Goal: Task Accomplishment & Management: Manage account settings

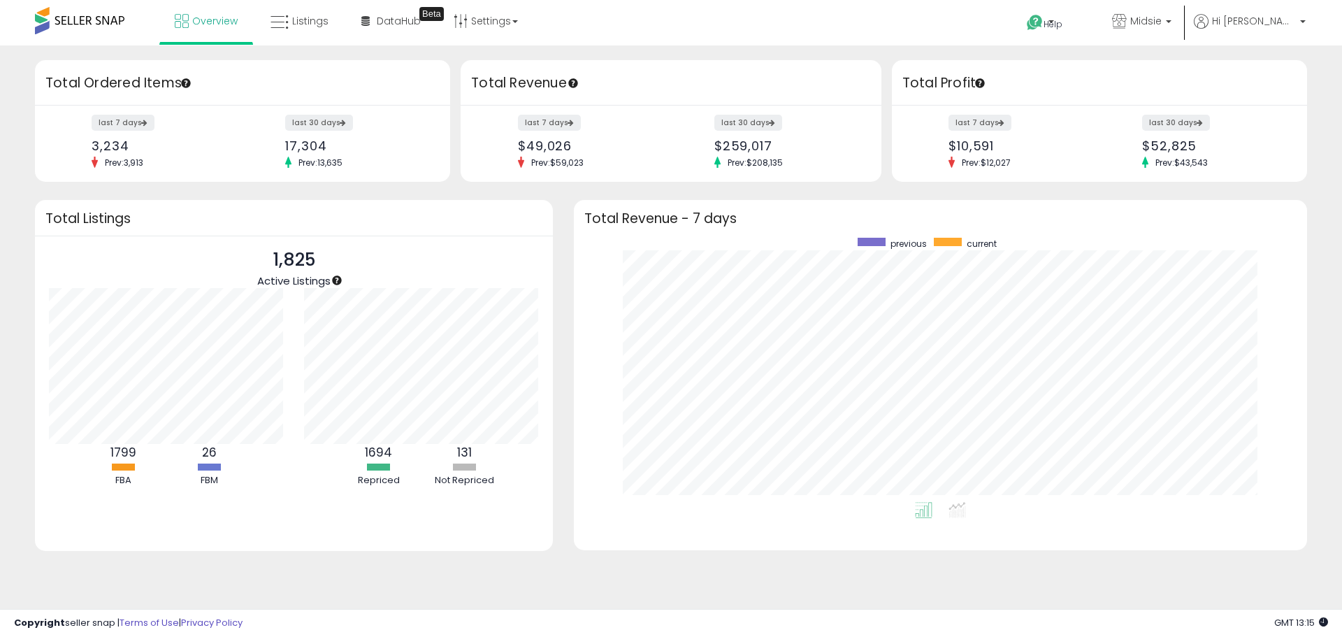
scroll to position [264, 705]
click at [310, 38] on link "Listings" at bounding box center [299, 21] width 79 height 42
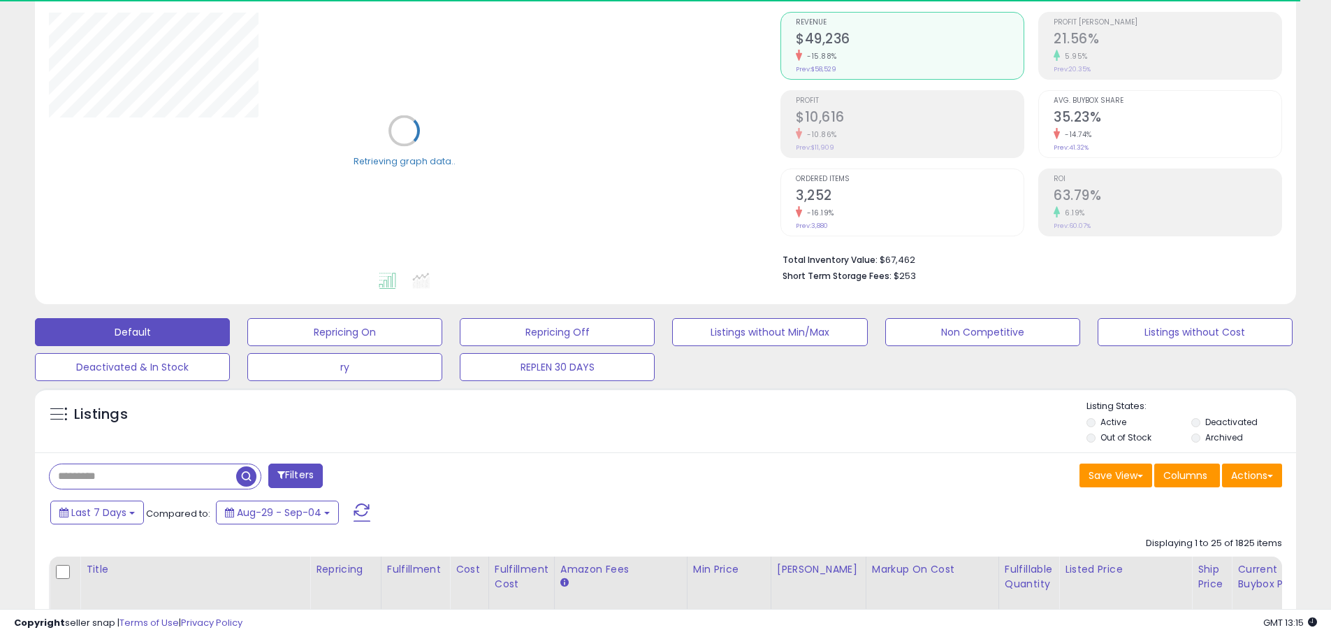
scroll to position [140, 0]
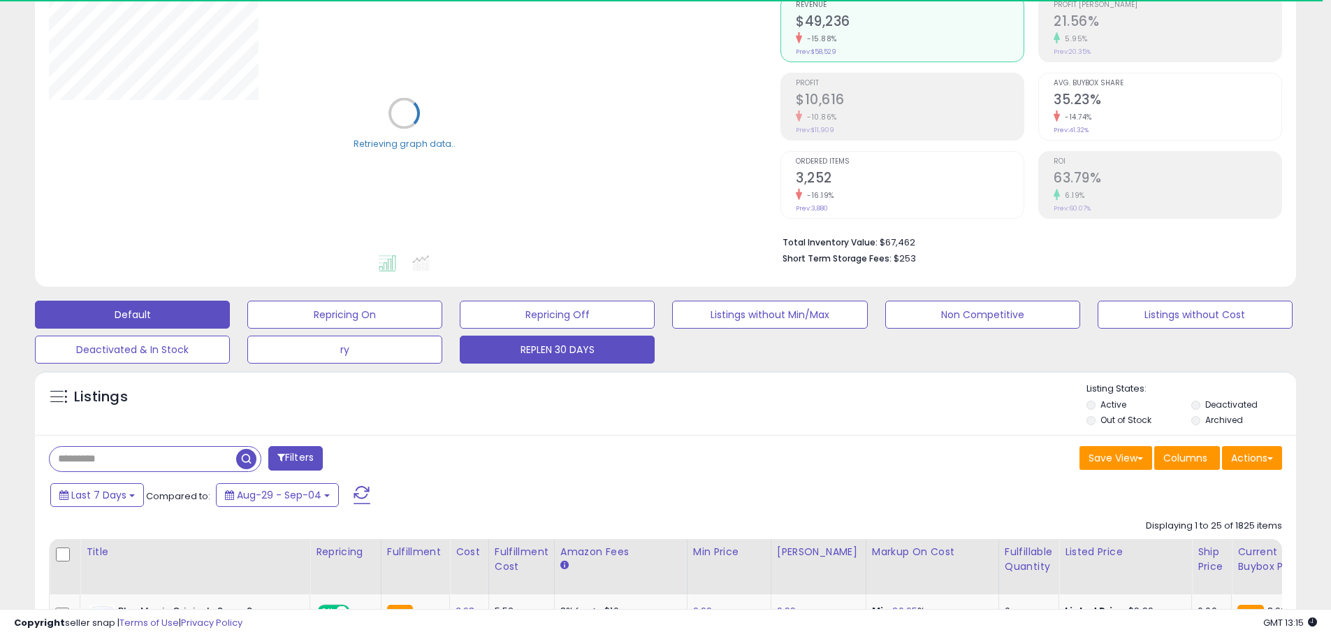
click at [553, 344] on button "REPLEN 30 DAYS" at bounding box center [557, 349] width 195 height 28
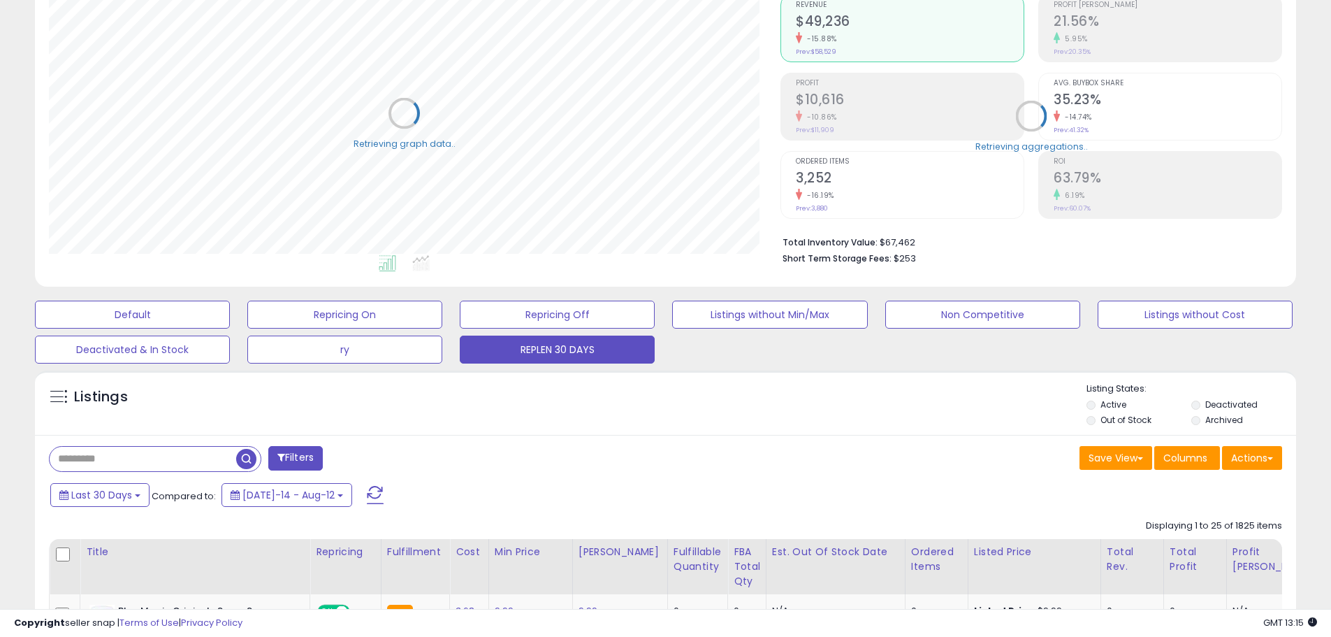
scroll to position [287, 732]
click at [143, 454] on input "text" at bounding box center [143, 459] width 187 height 24
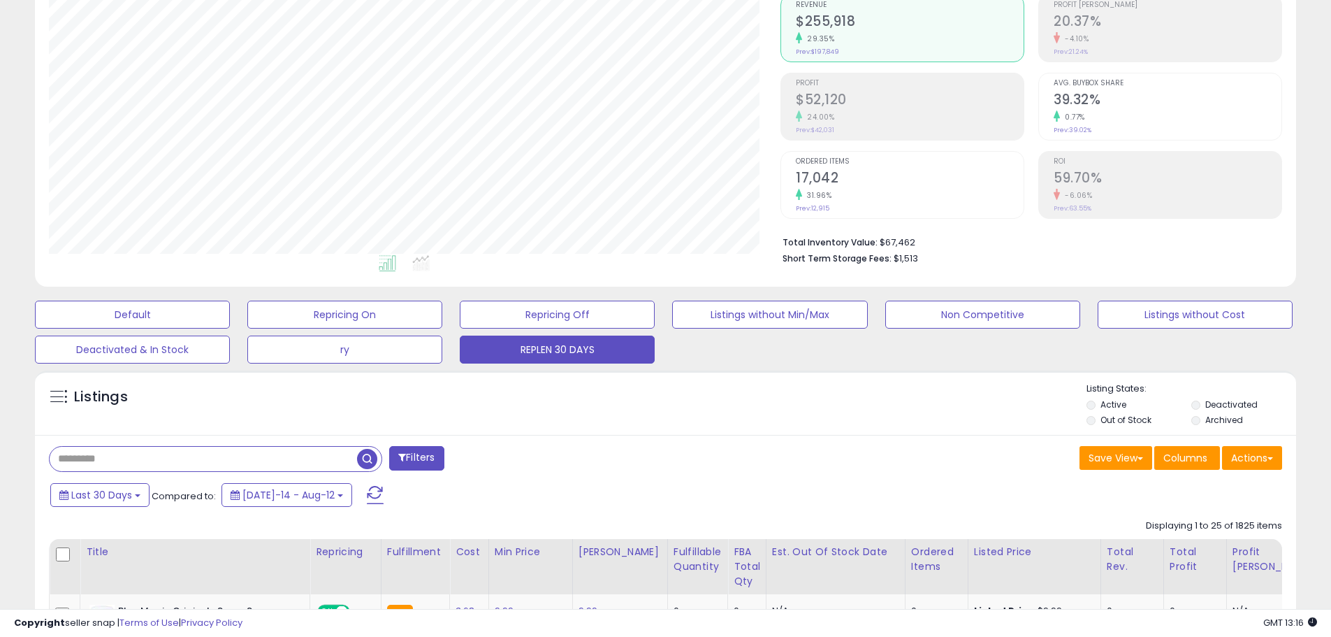
click at [87, 456] on input "text" at bounding box center [204, 459] width 308 height 24
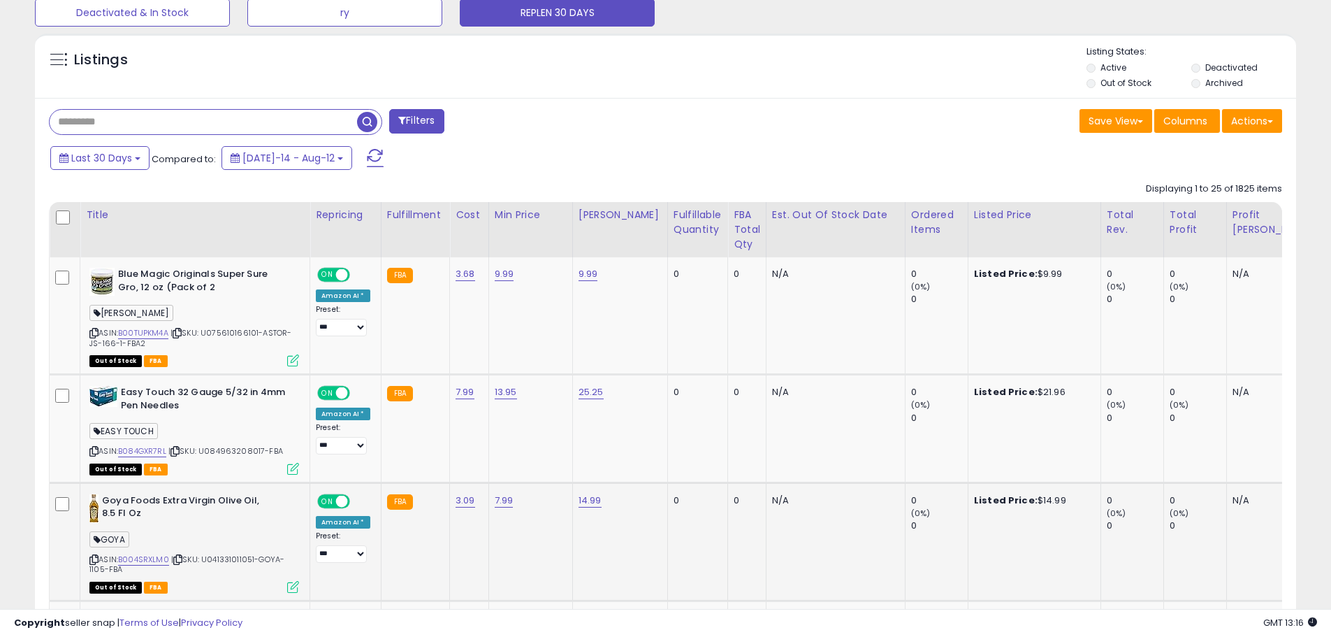
scroll to position [489, 0]
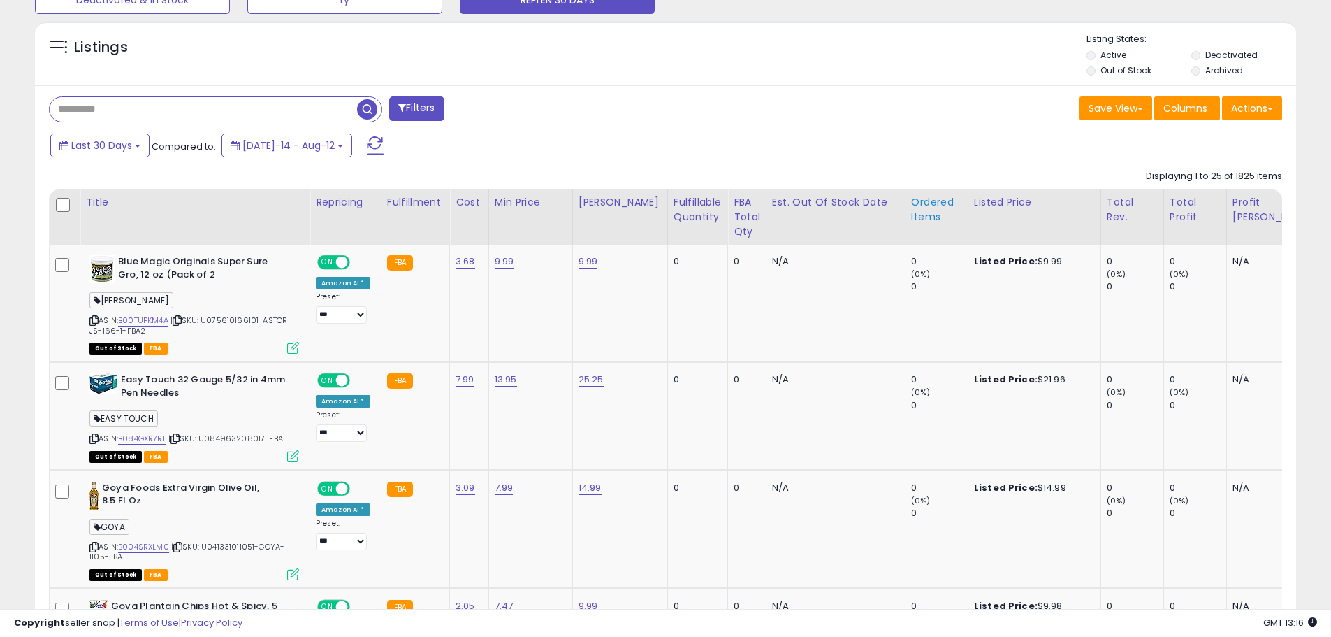
click at [920, 209] on div "Ordered Items" at bounding box center [936, 209] width 51 height 29
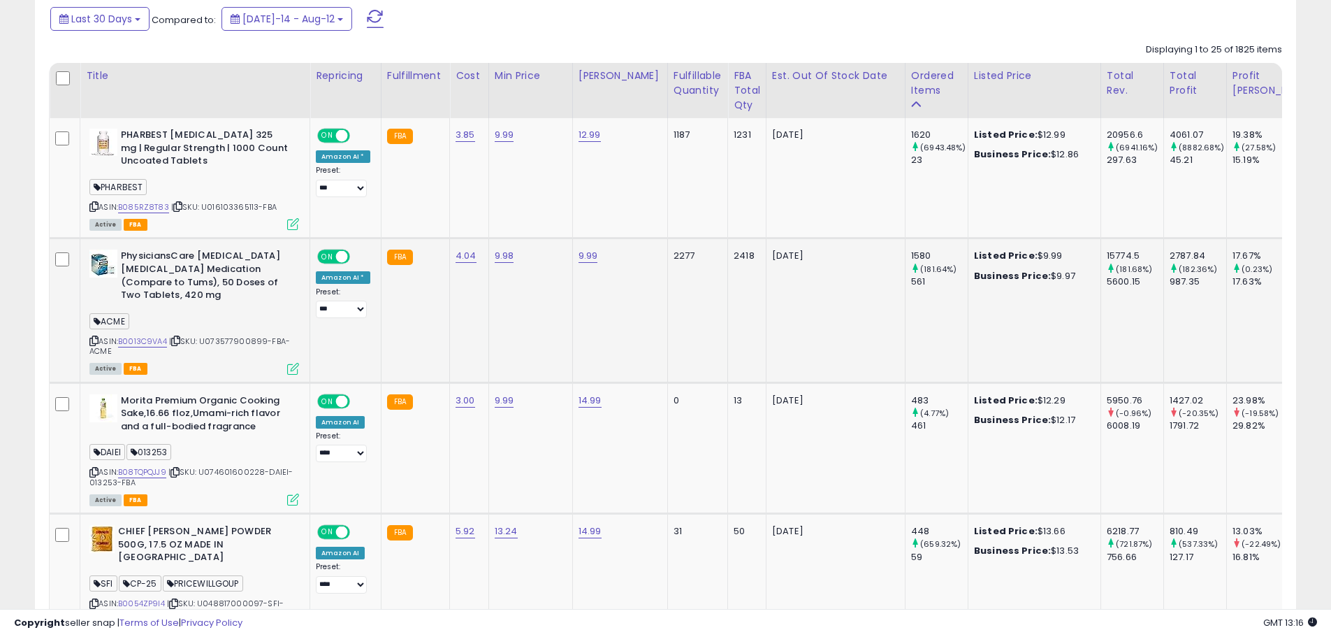
scroll to position [629, 0]
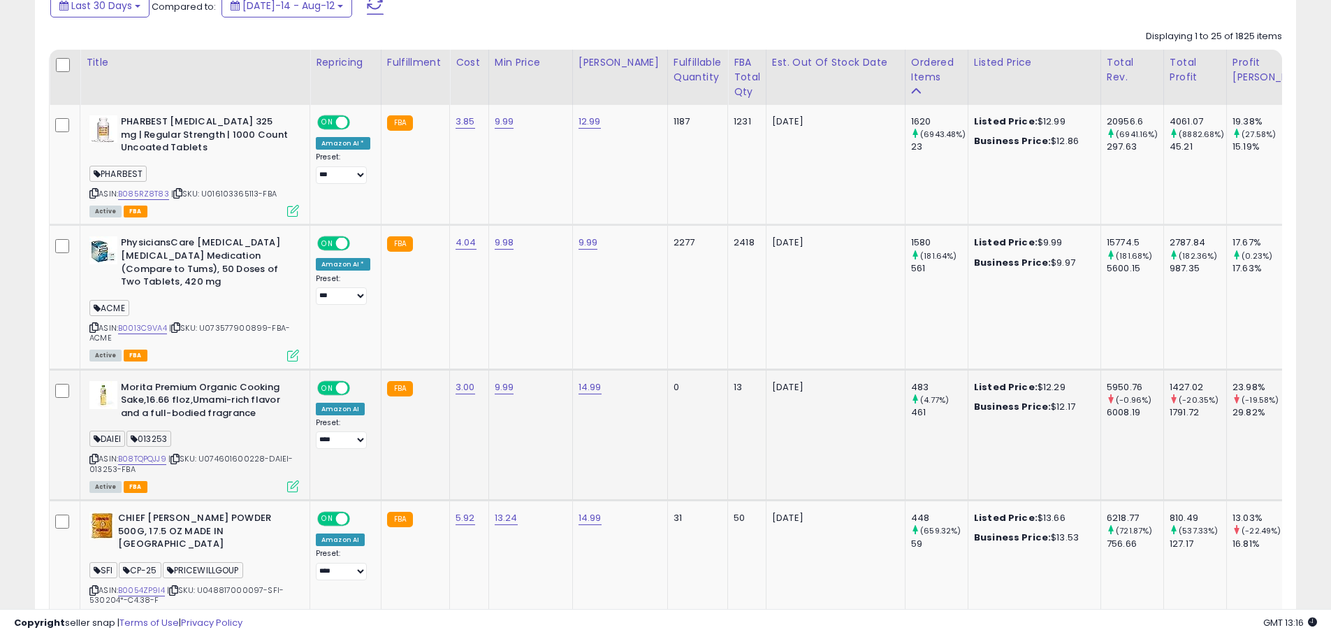
click at [94, 455] on icon at bounding box center [93, 459] width 9 height 8
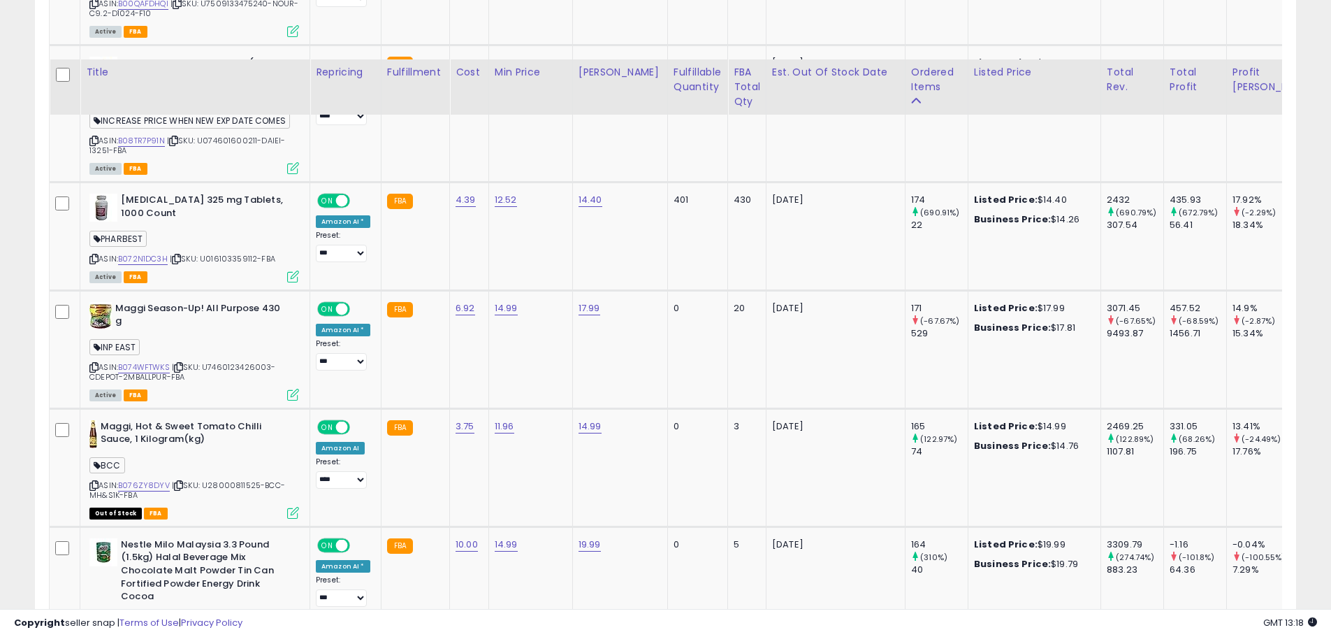
scroll to position [2634, 0]
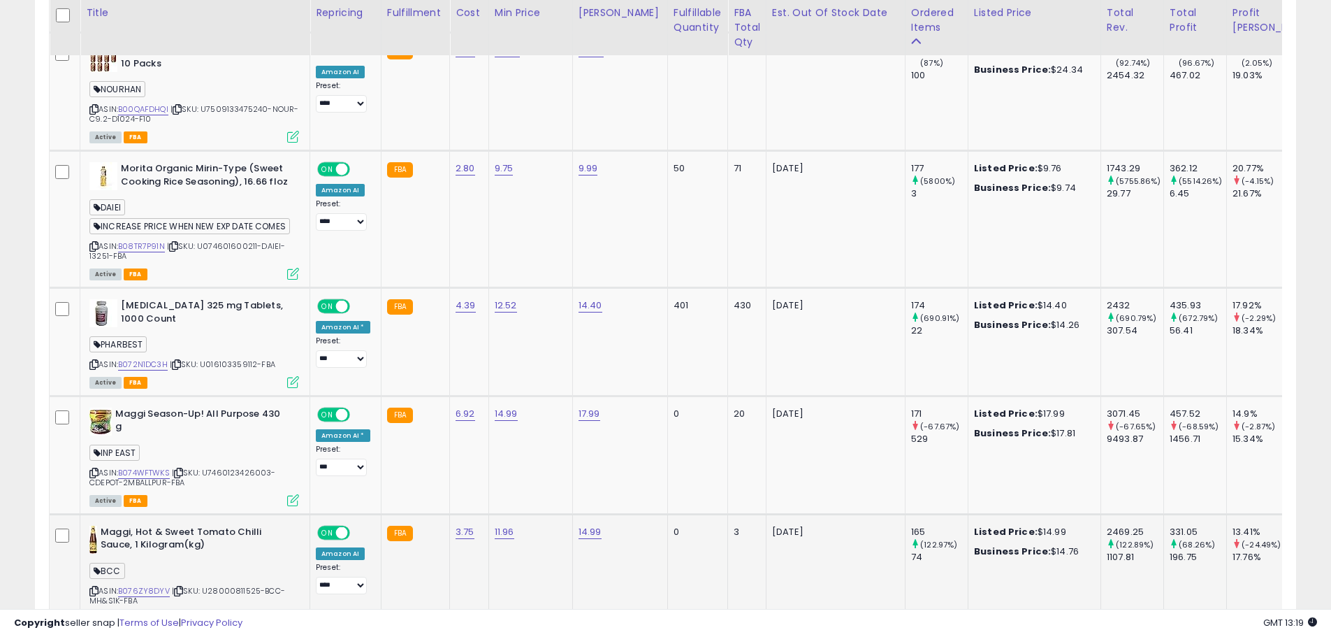
click at [114, 563] on span "BCC" at bounding box center [107, 571] width 36 height 16
copy span "BCC"
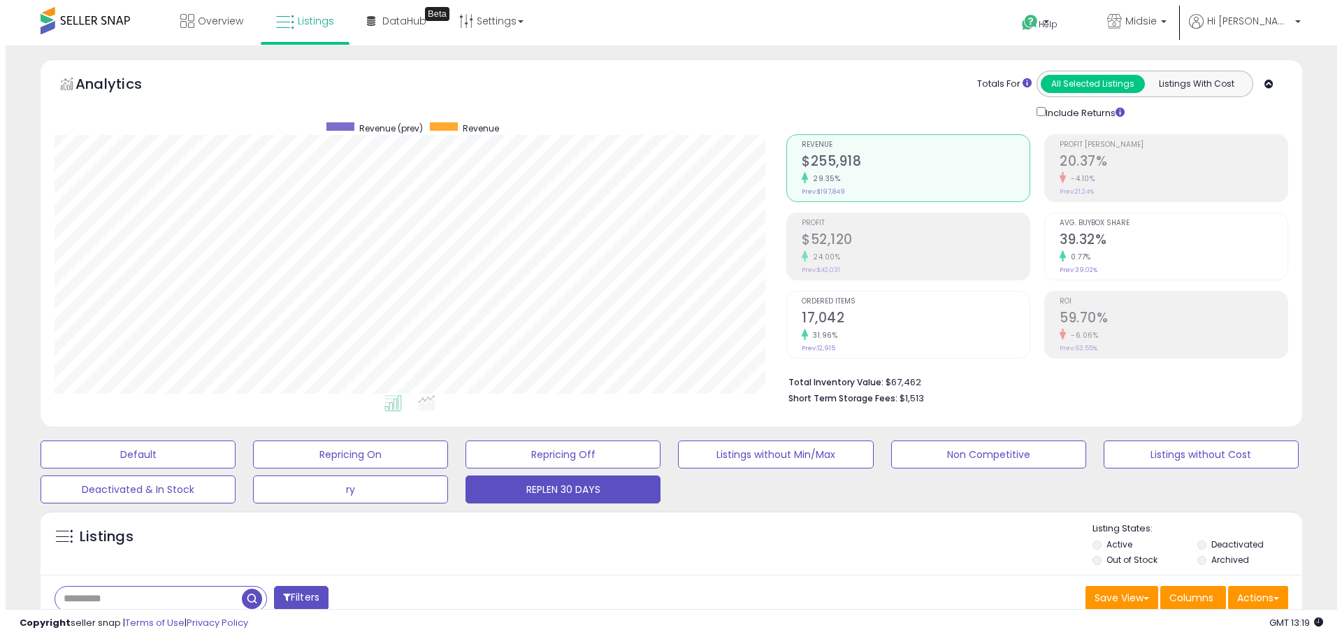
scroll to position [280, 0]
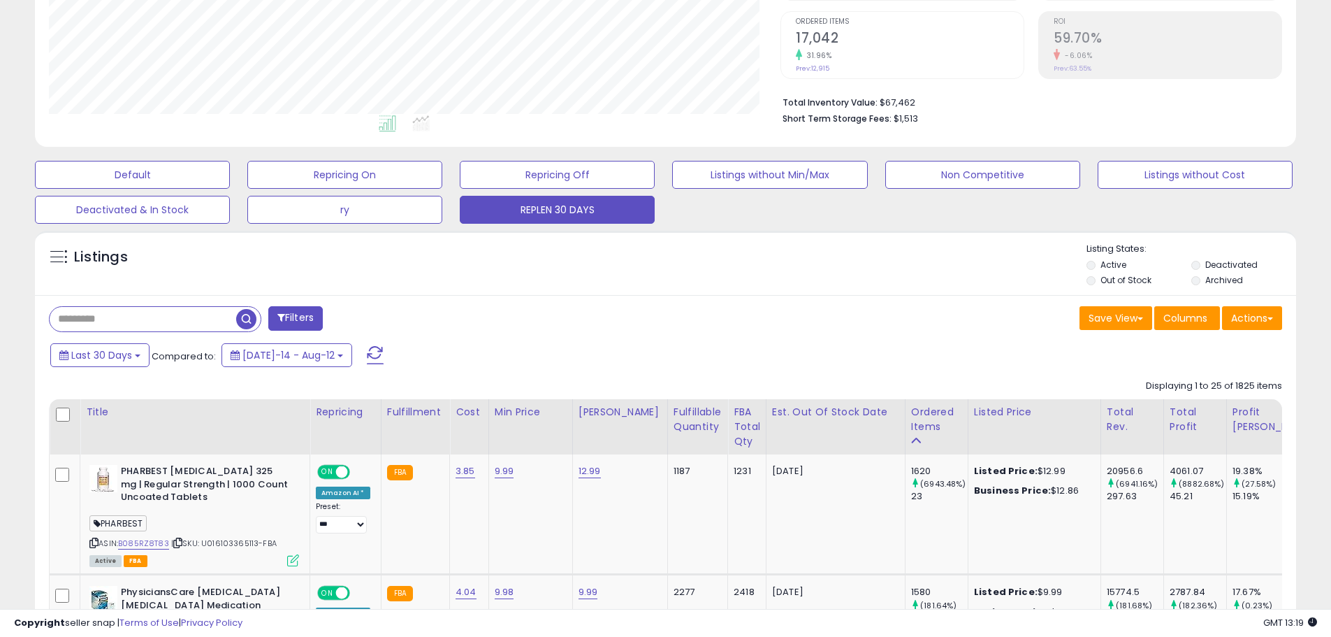
click at [302, 308] on button "Filters" at bounding box center [295, 318] width 55 height 24
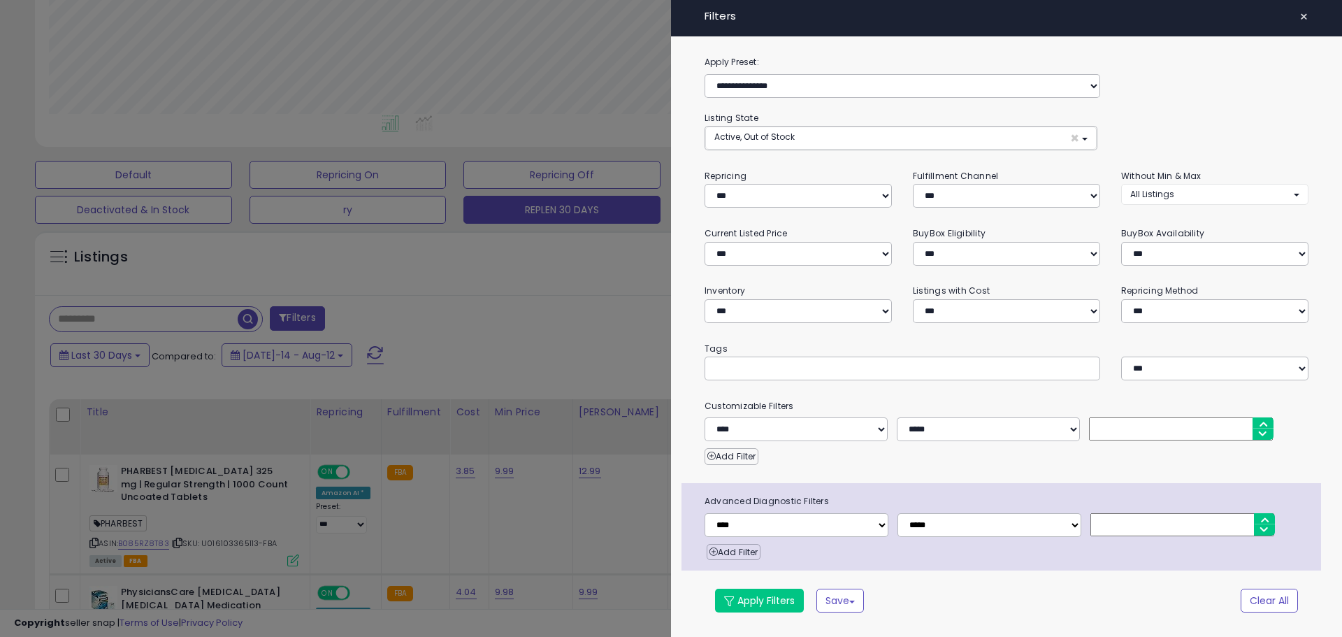
scroll to position [287, 738]
click at [734, 366] on input "text" at bounding box center [819, 368] width 210 height 14
paste input "***"
type input "***"
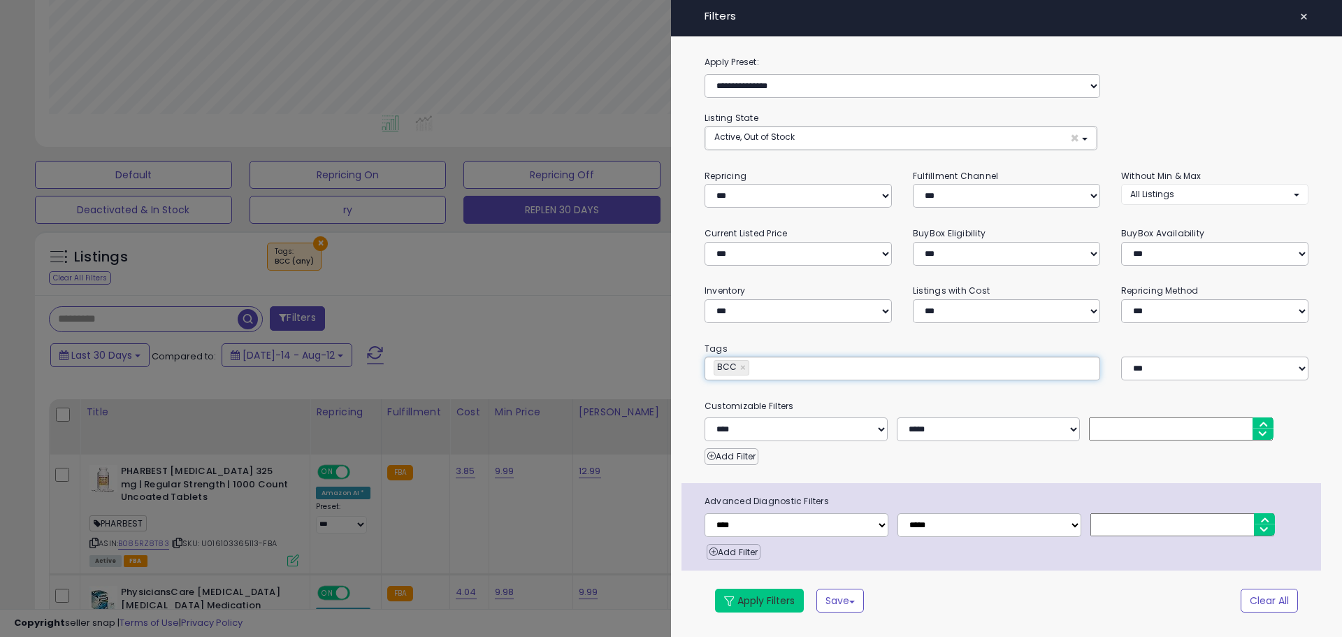
click at [764, 599] on button "Apply Filters" at bounding box center [759, 600] width 89 height 24
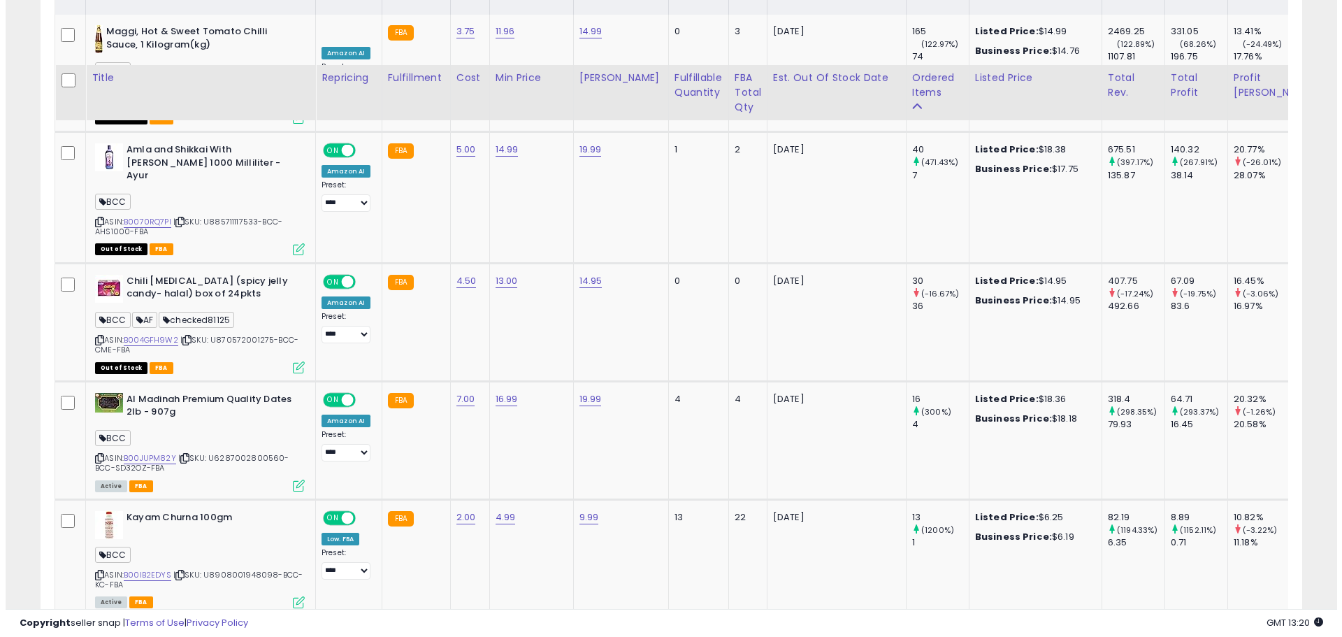
scroll to position [510, 0]
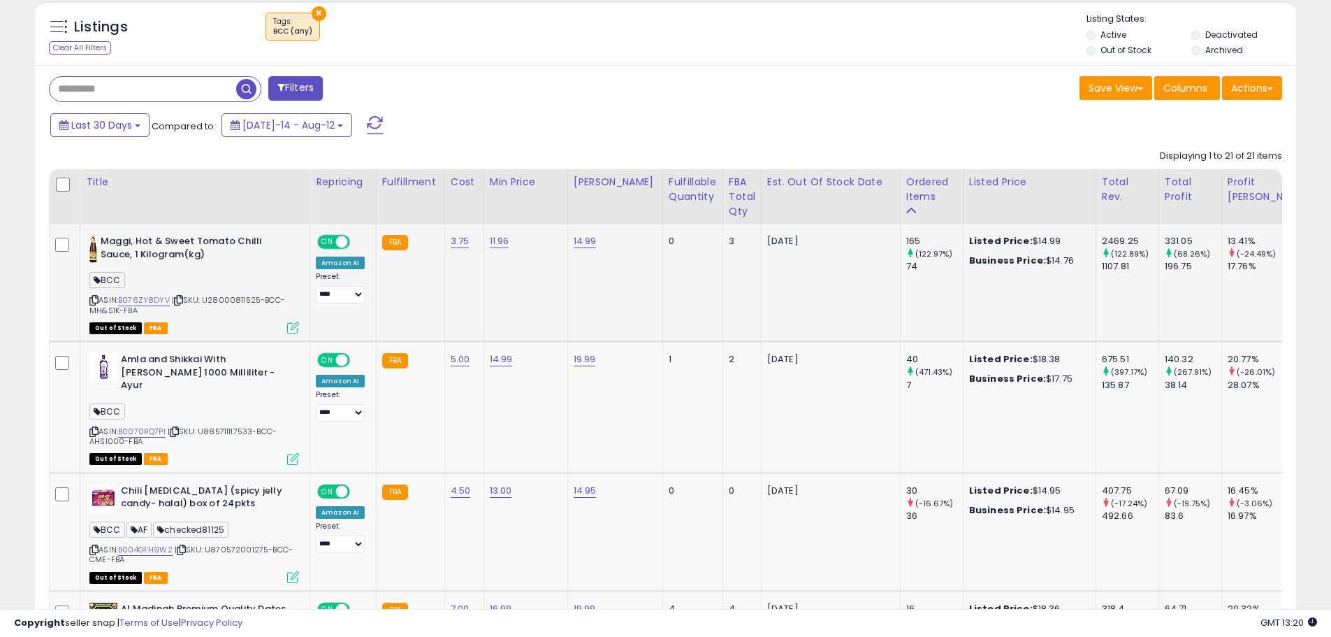
click at [293, 322] on icon at bounding box center [293, 328] width 12 height 12
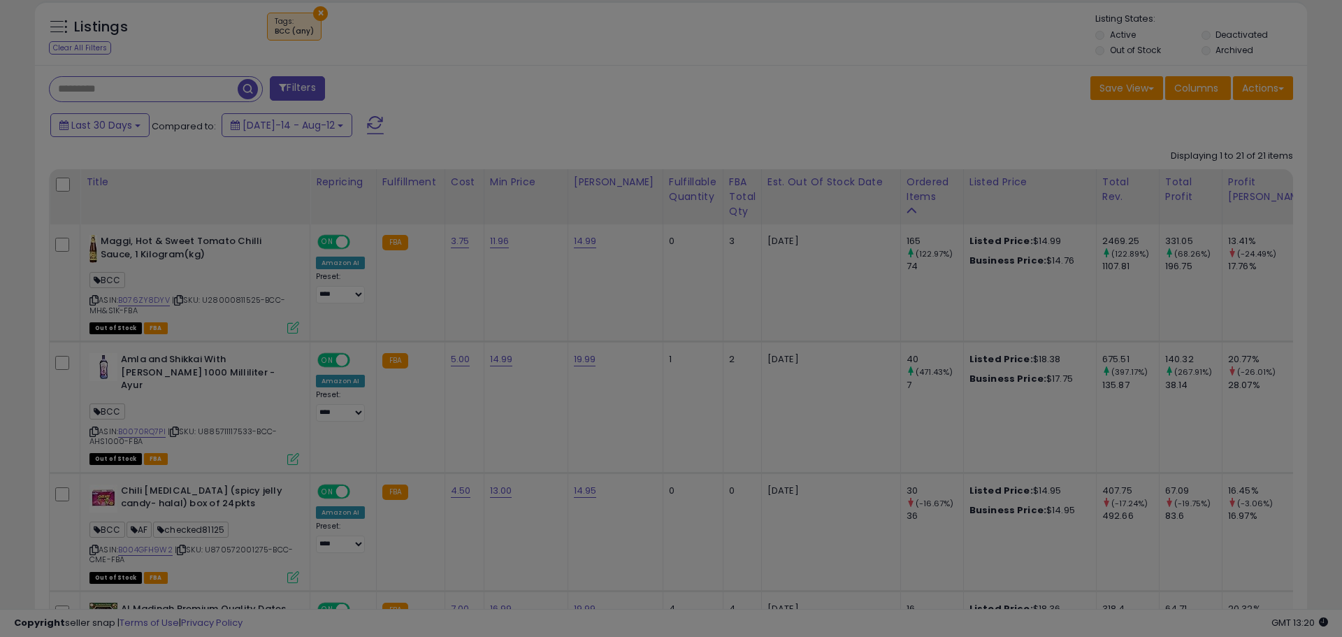
scroll to position [287, 738]
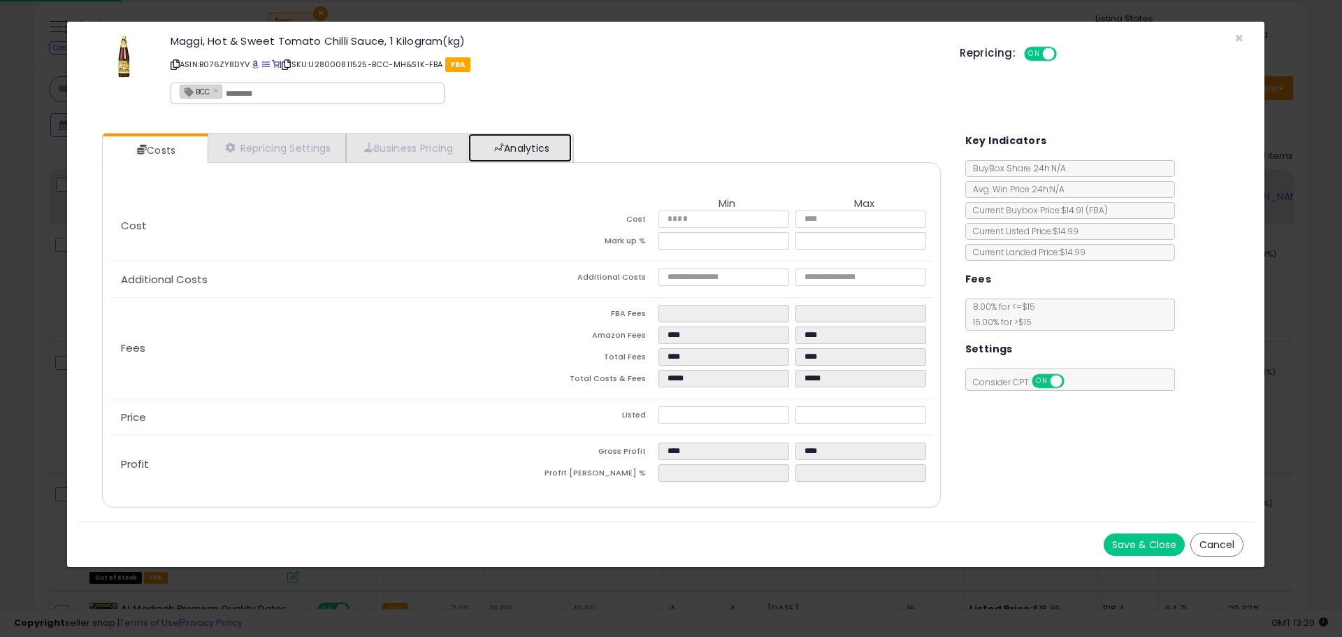
click at [543, 136] on link "Analytics" at bounding box center [519, 147] width 103 height 29
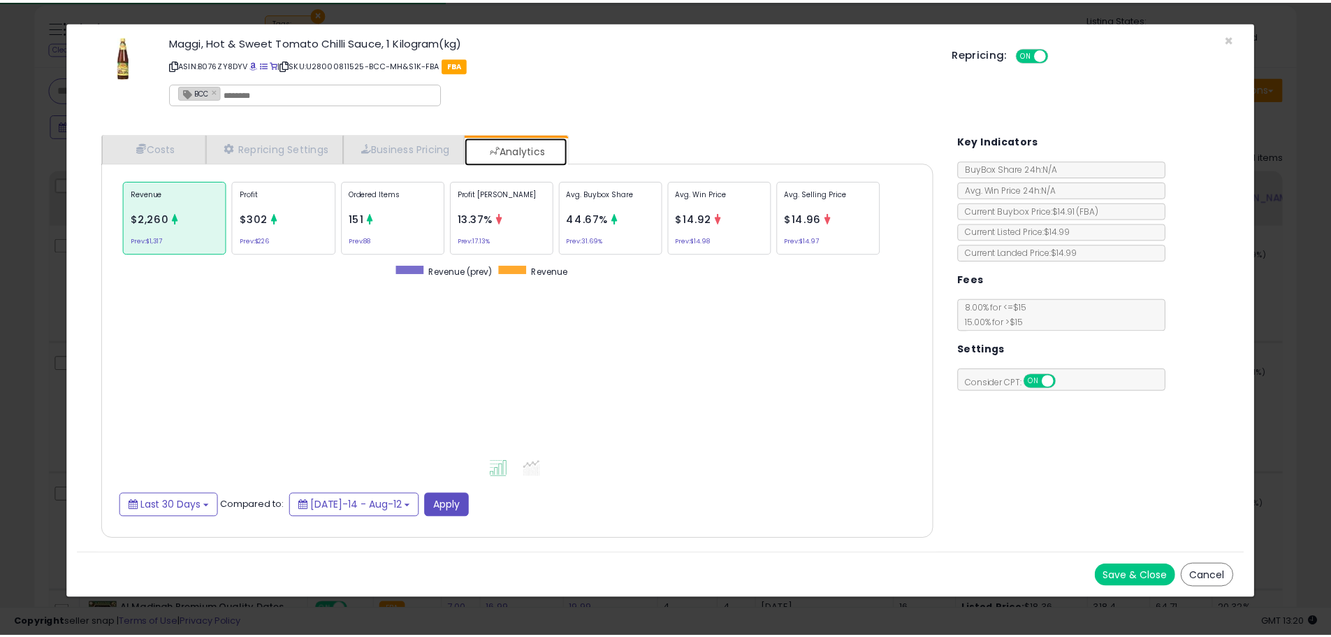
scroll to position [430, 867]
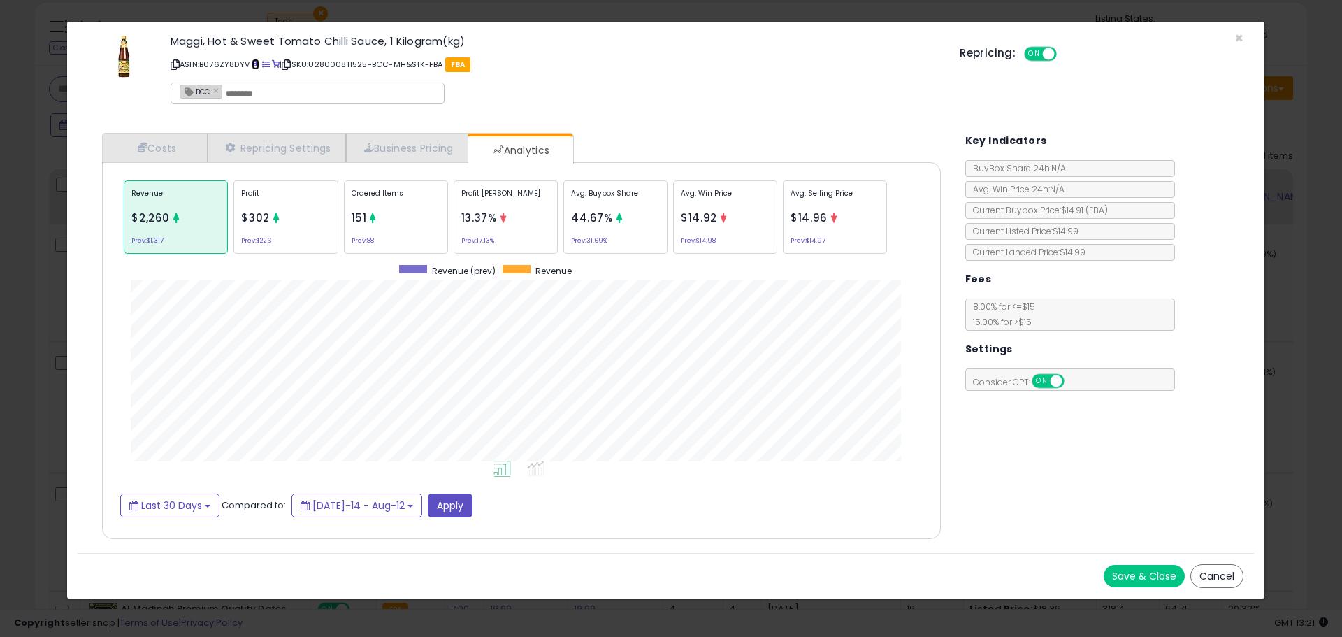
click at [259, 61] on span at bounding box center [256, 65] width 8 height 8
click at [1234, 39] on span "×" at bounding box center [1238, 38] width 9 height 20
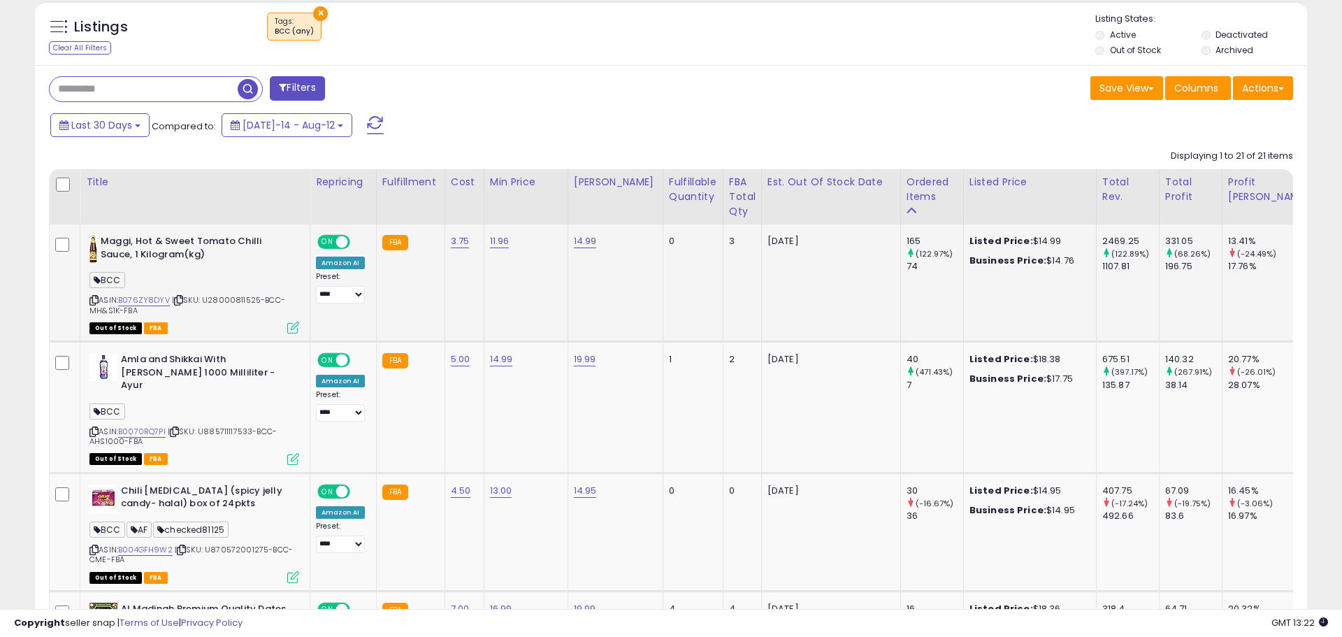
scroll to position [698632, 698187]
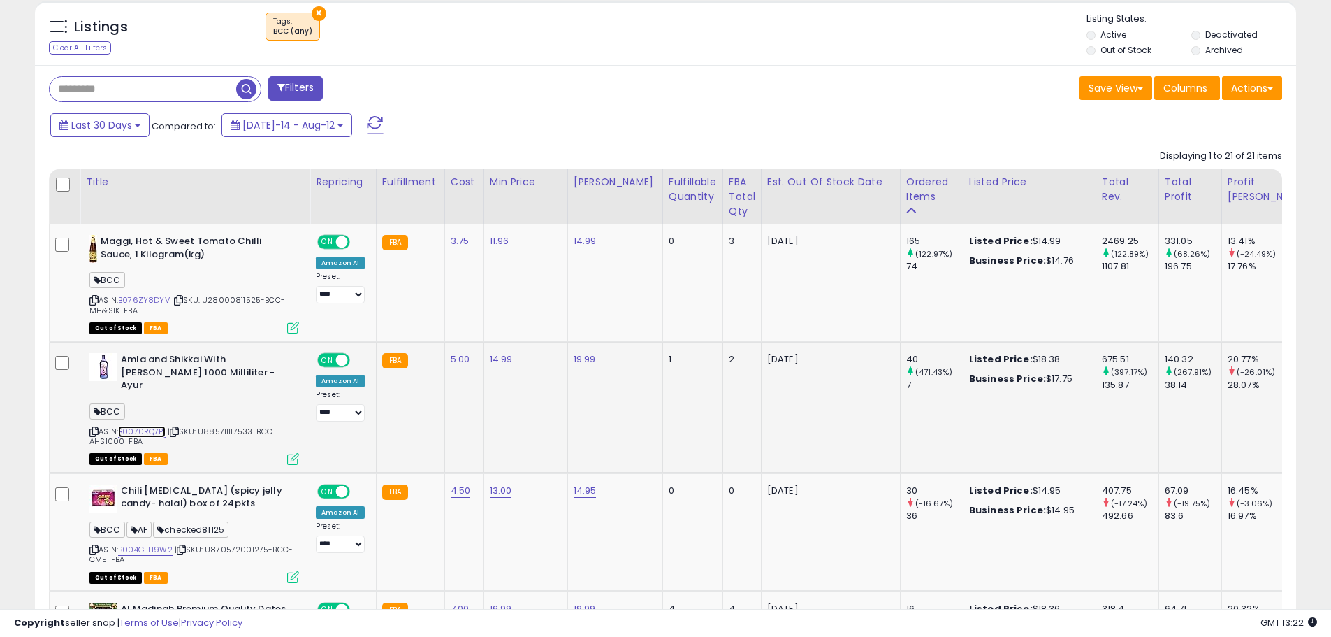
click at [152, 426] on link "B0070RQ7PI" at bounding box center [142, 432] width 48 height 12
click at [297, 453] on icon at bounding box center [293, 459] width 12 height 12
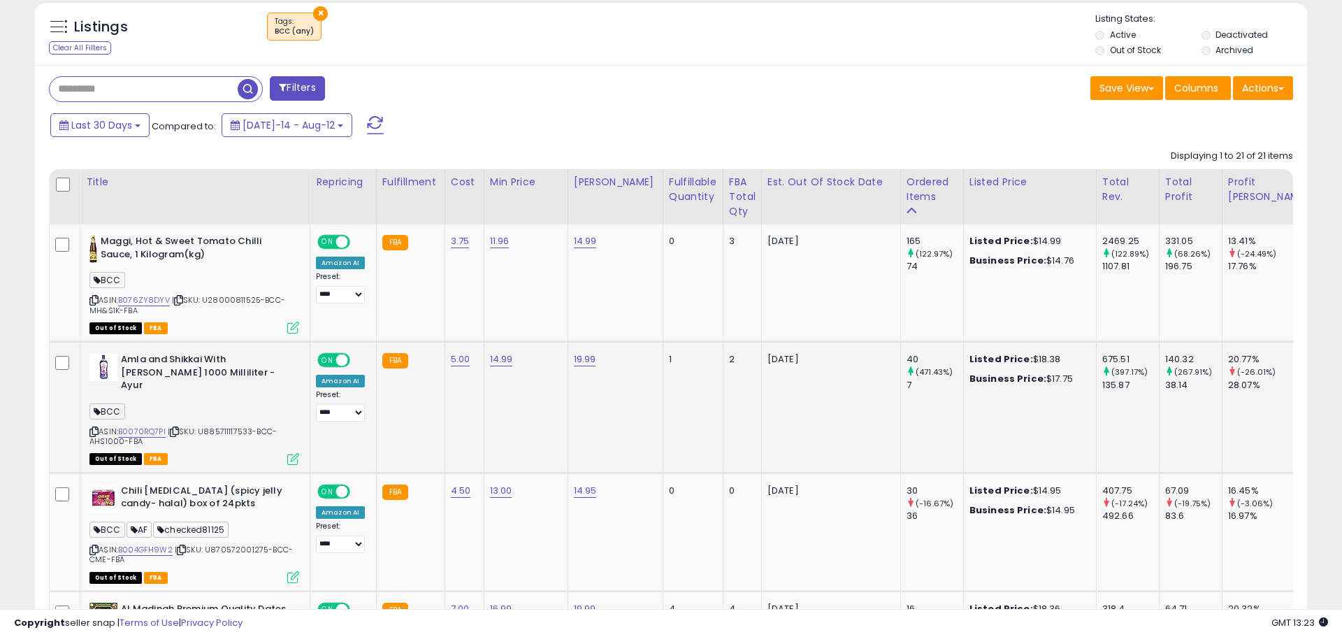
scroll to position [287, 738]
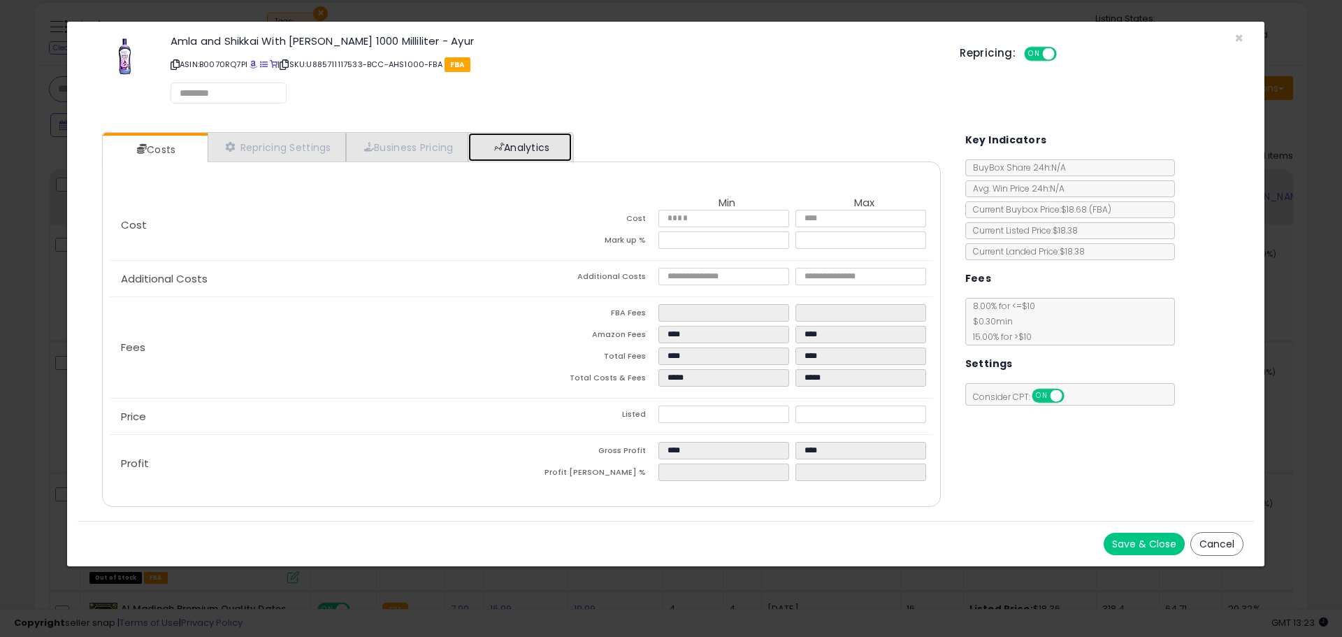
click at [540, 145] on link "Analytics" at bounding box center [519, 147] width 103 height 29
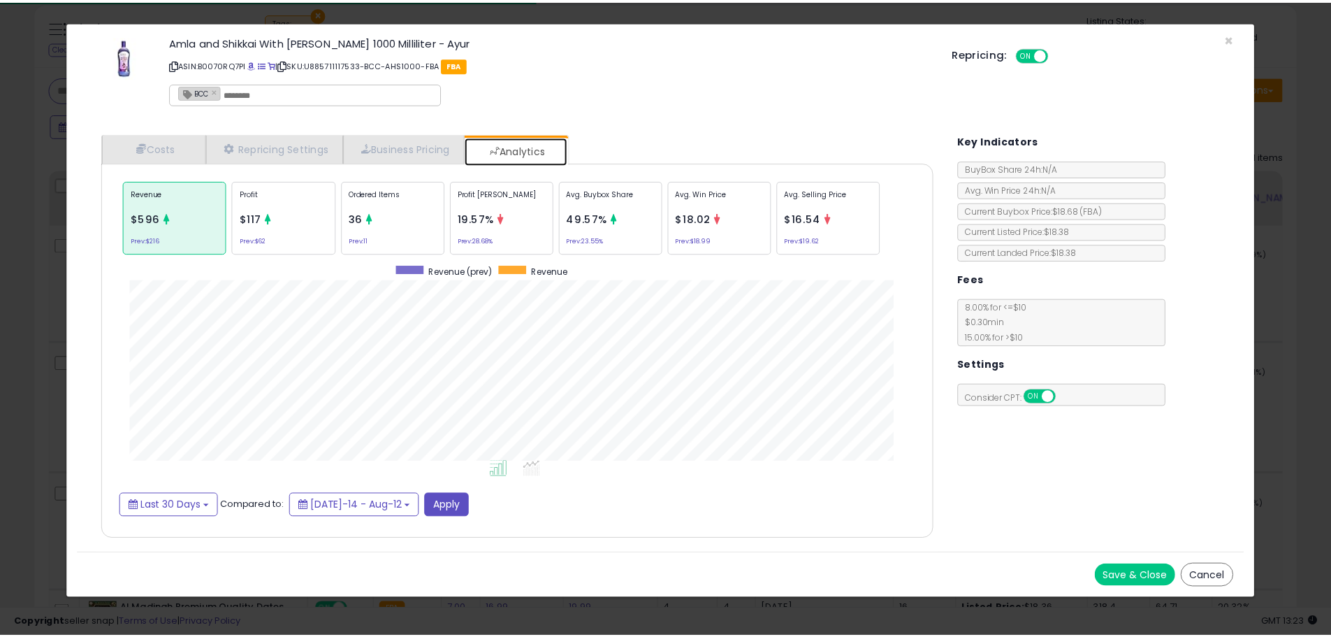
scroll to position [430, 867]
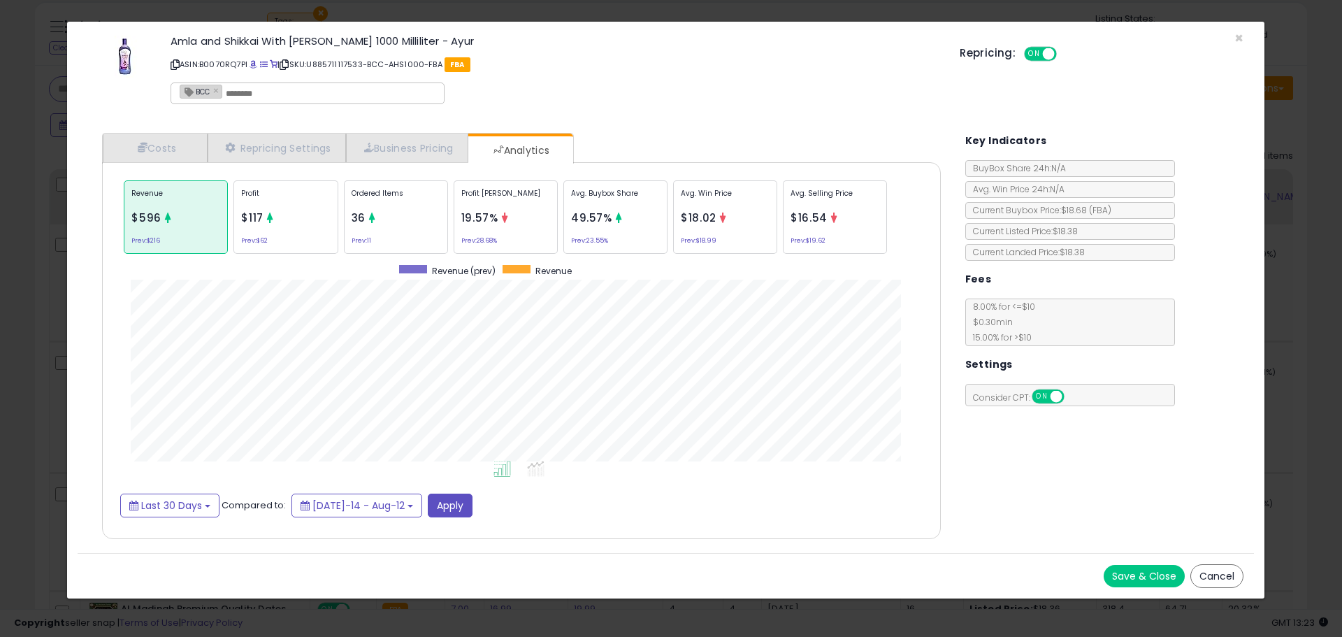
click at [1221, 573] on button "Cancel" at bounding box center [1216, 576] width 53 height 24
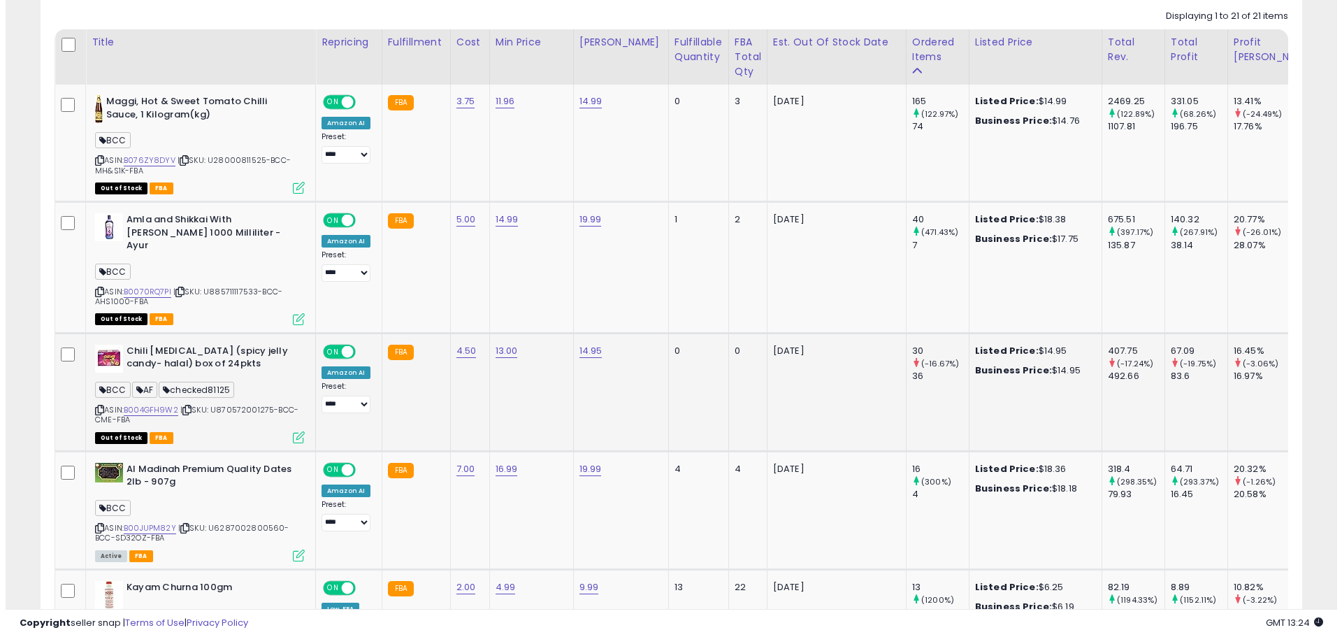
scroll to position [719, 0]
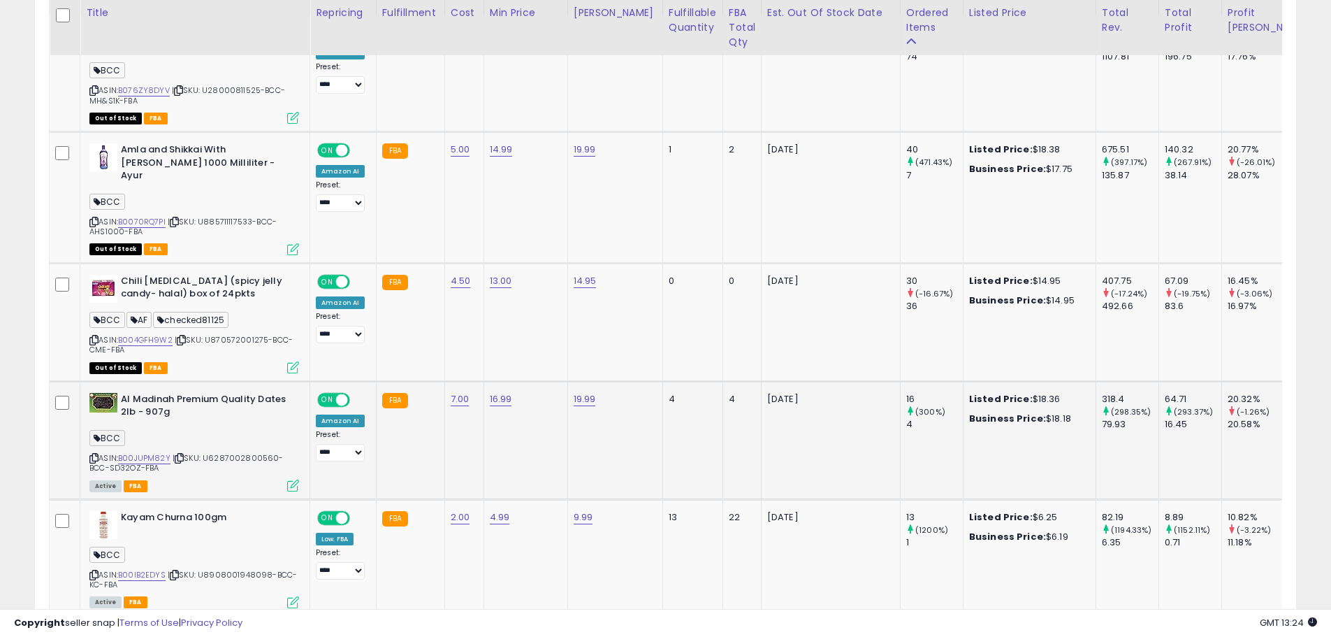
click at [298, 479] on icon at bounding box center [293, 485] width 12 height 12
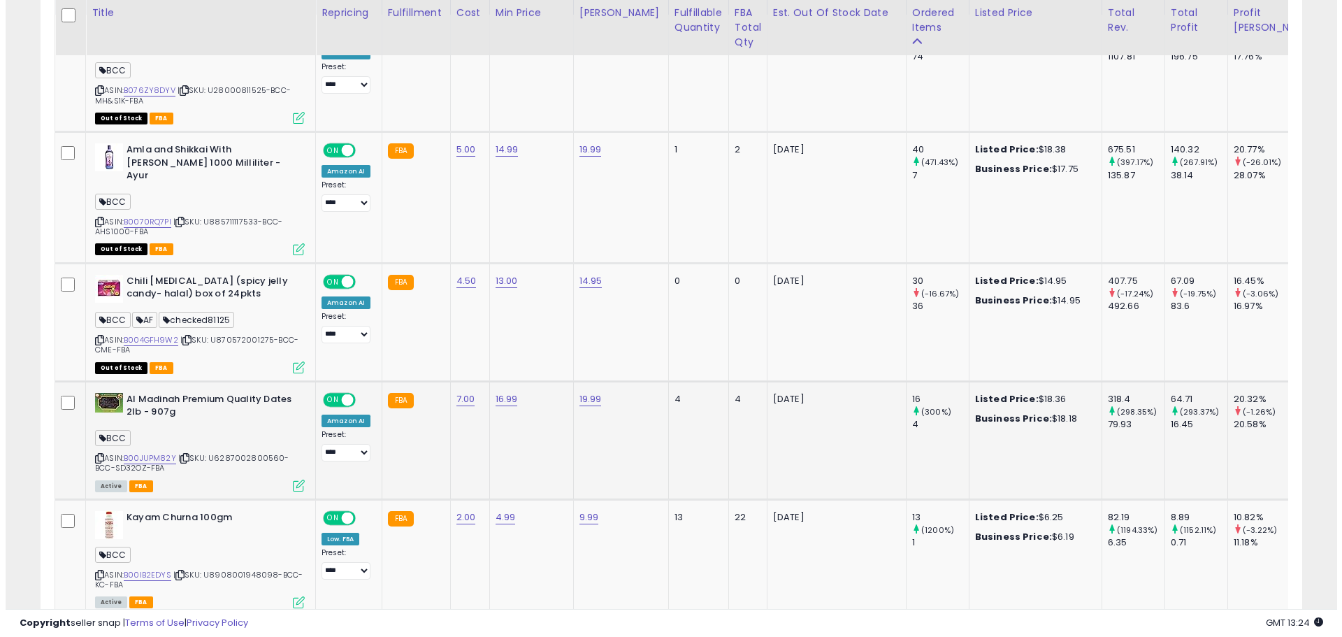
scroll to position [287, 738]
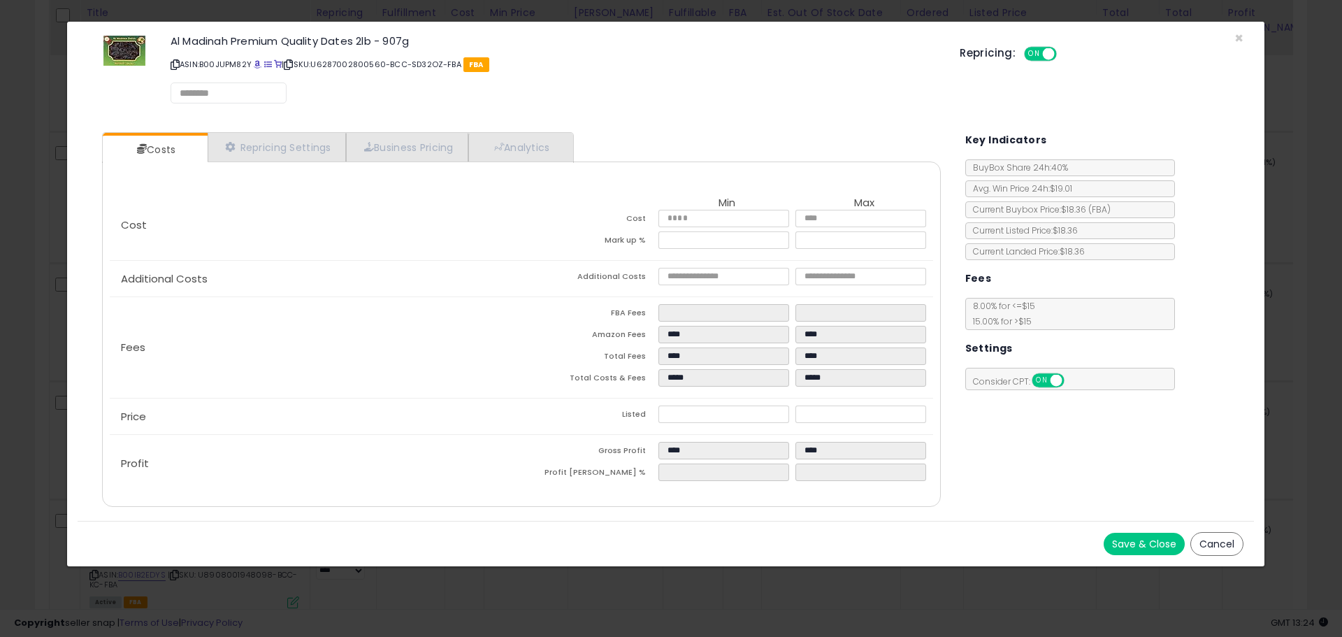
click at [549, 123] on div "Costs Repricing Settings Business Pricing Analytics Cost" at bounding box center [521, 321] width 866 height 399
click at [540, 153] on link "Analytics" at bounding box center [519, 147] width 103 height 29
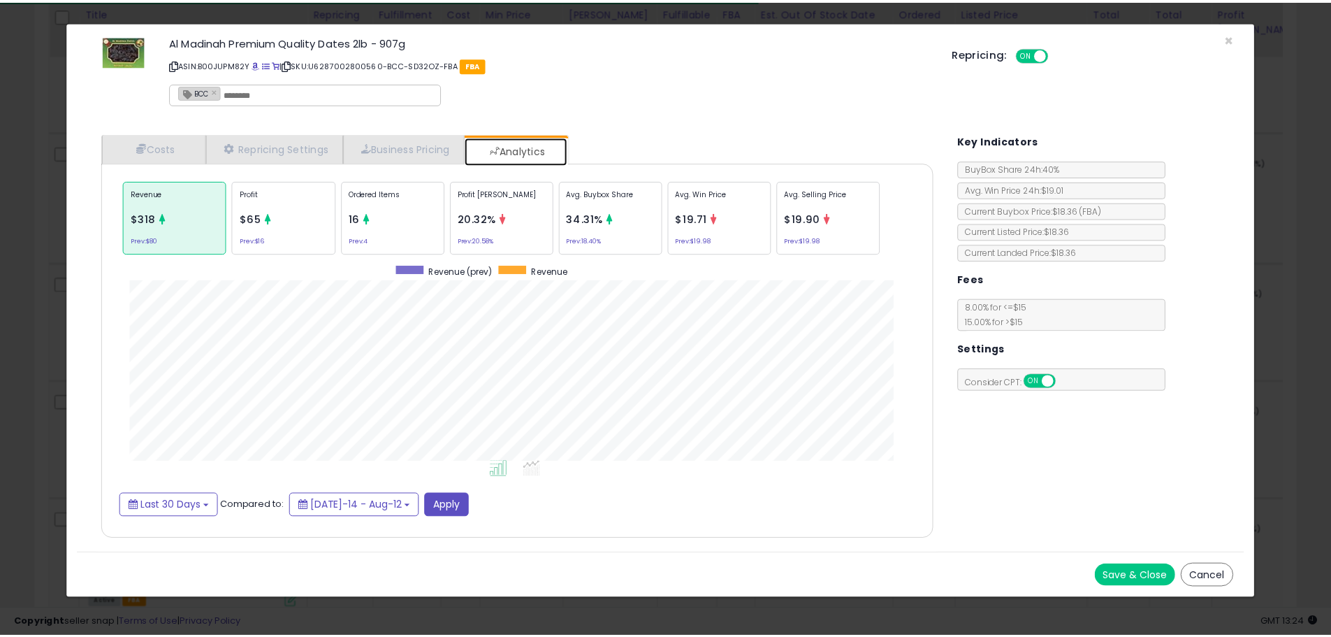
scroll to position [430, 867]
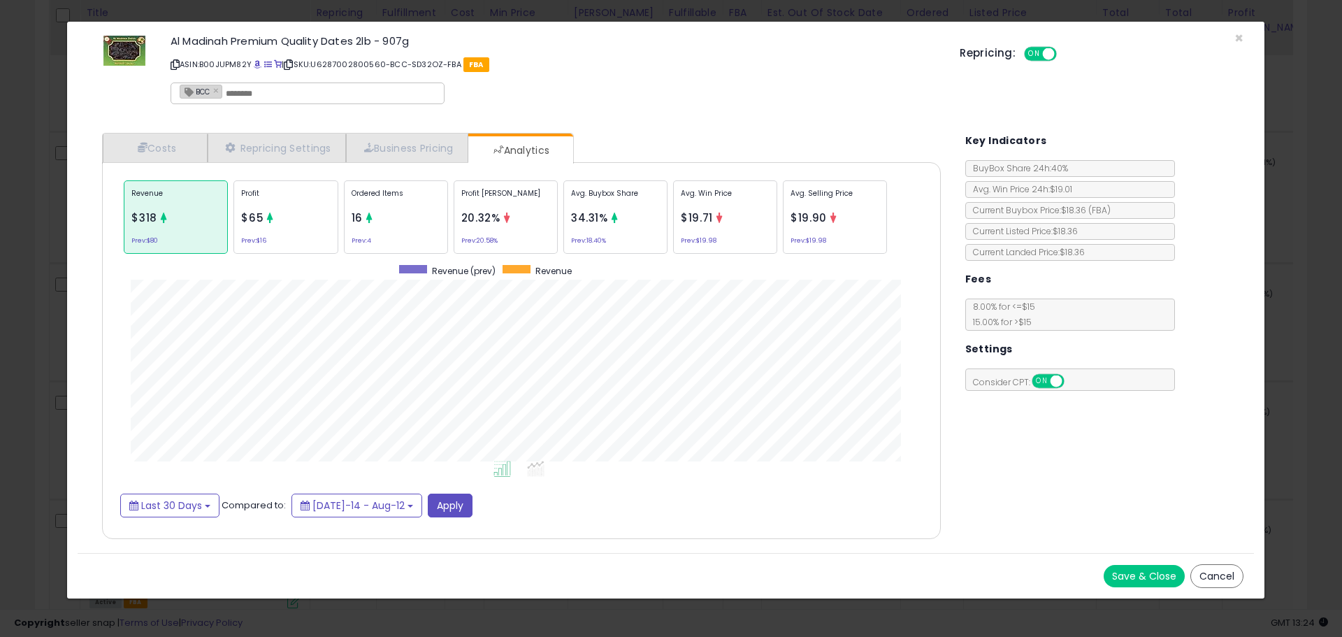
click at [1213, 570] on button "Cancel" at bounding box center [1216, 576] width 53 height 24
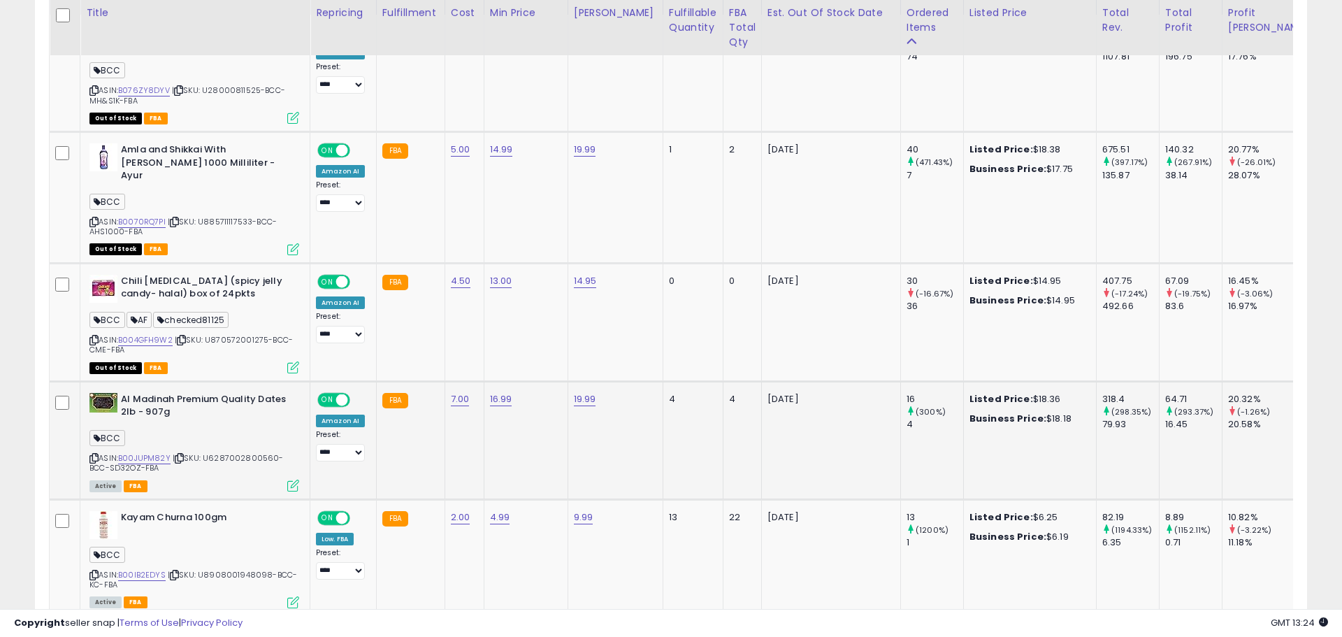
scroll to position [698632, 698187]
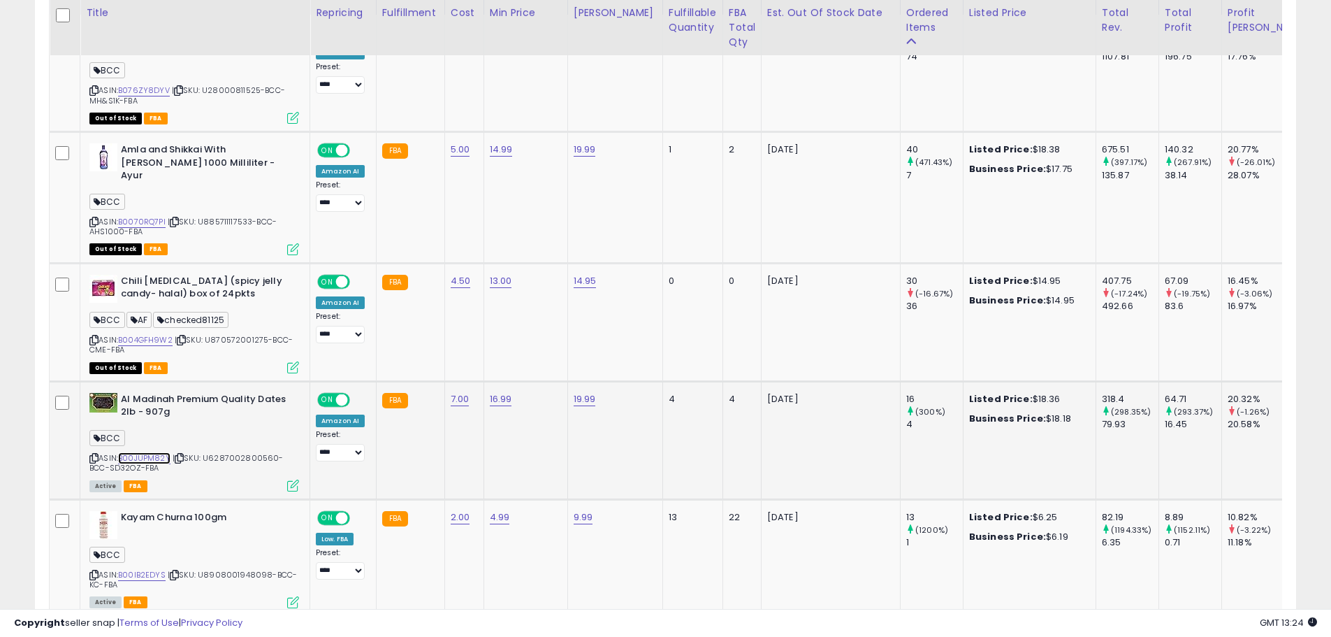
click at [162, 452] on link "B00JUPM82Y" at bounding box center [144, 458] width 52 height 12
click at [295, 479] on icon at bounding box center [293, 485] width 12 height 12
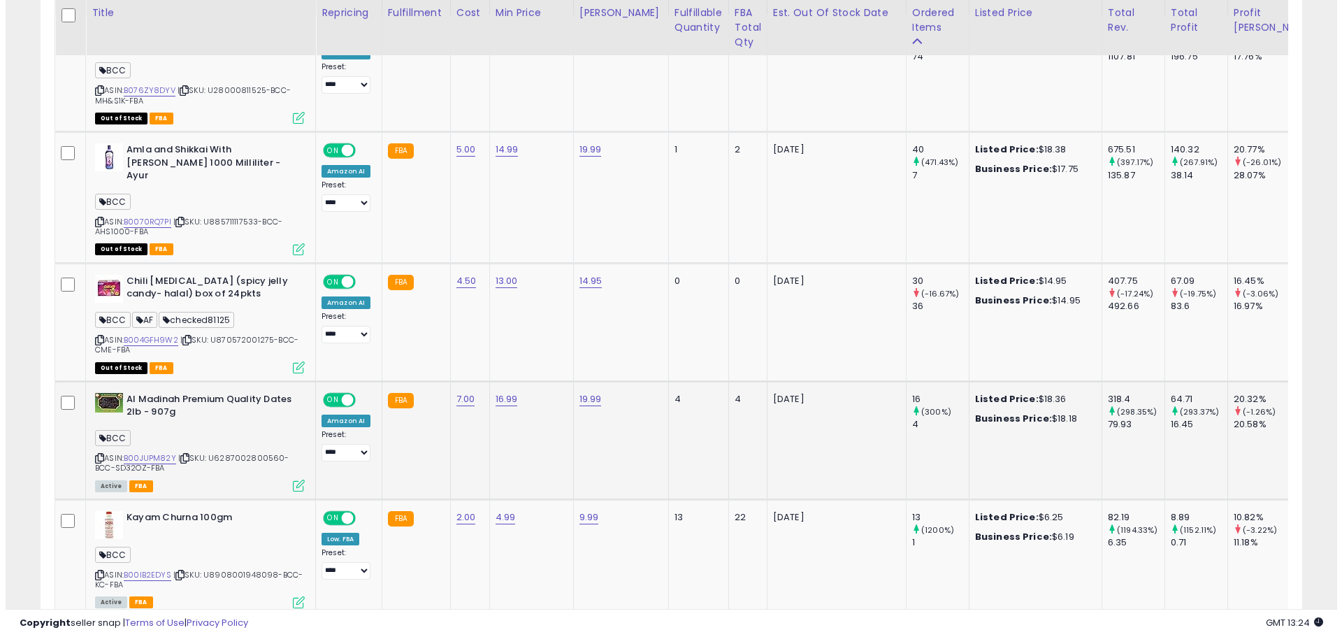
scroll to position [287, 738]
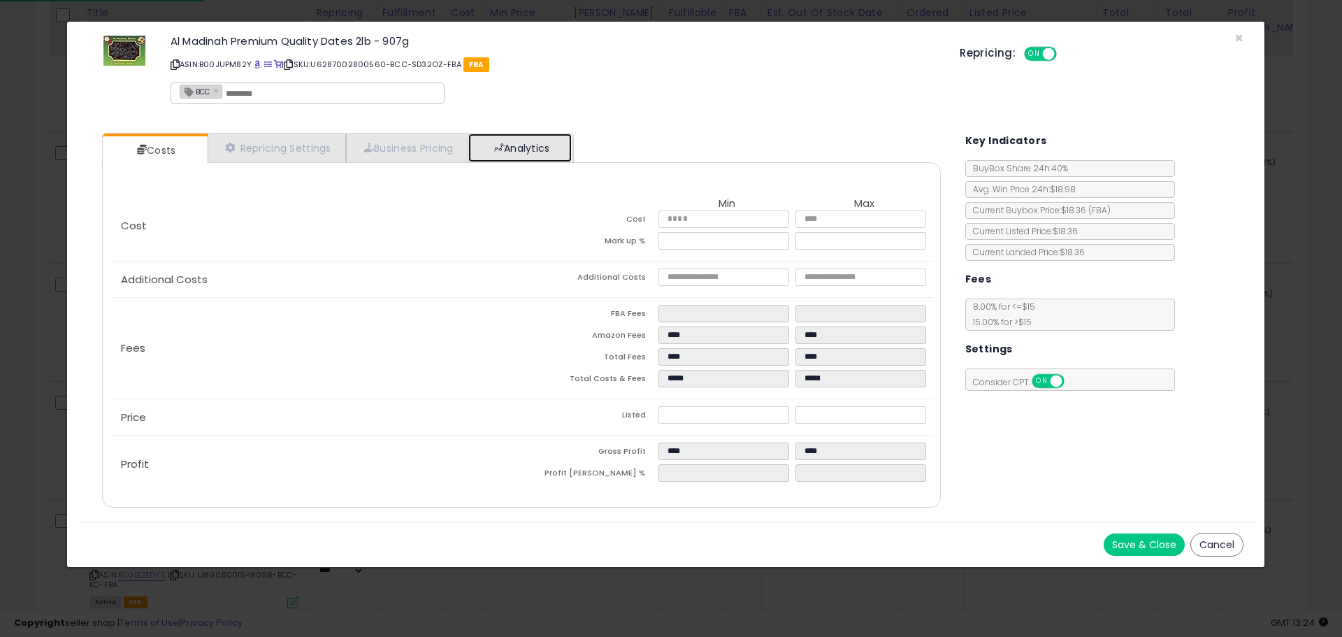
click at [528, 154] on link "Analytics" at bounding box center [519, 147] width 103 height 29
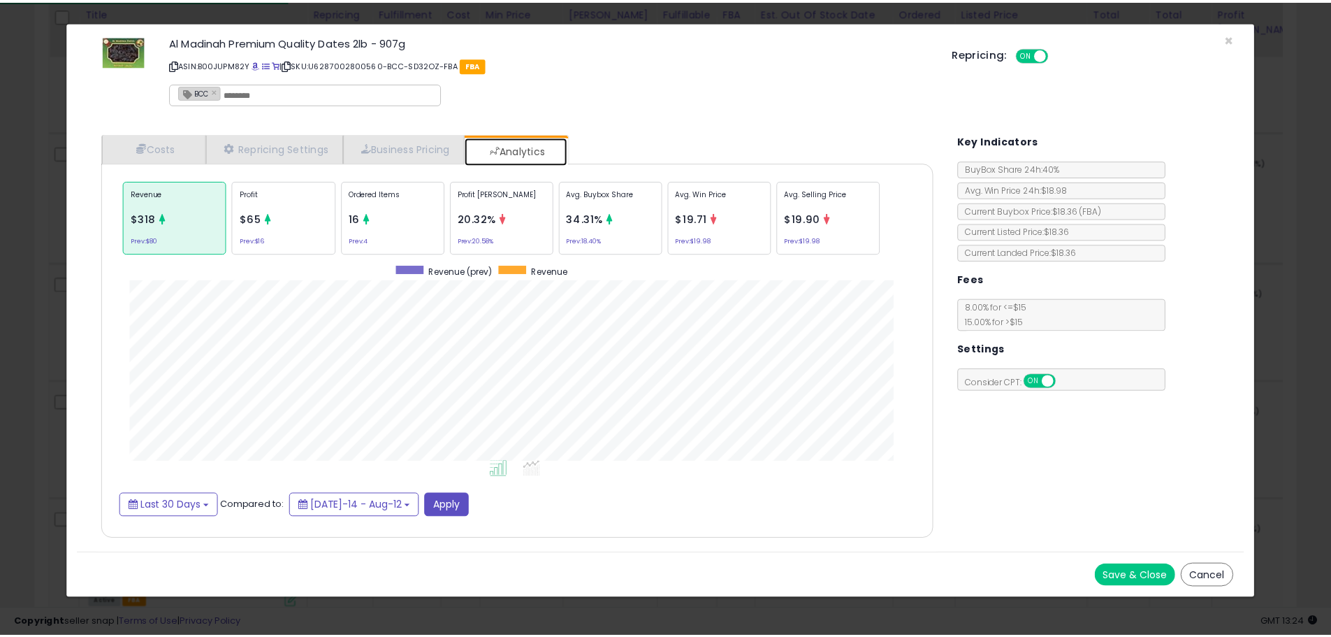
scroll to position [430, 867]
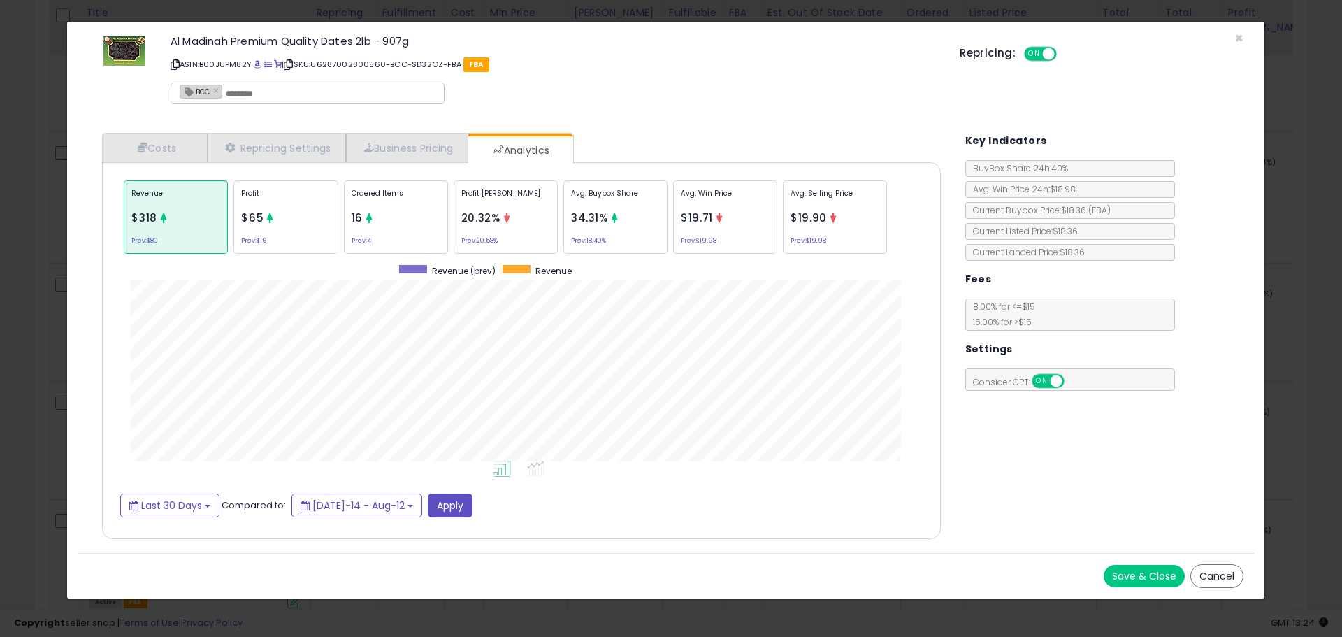
click at [1213, 582] on button "Cancel" at bounding box center [1216, 576] width 53 height 24
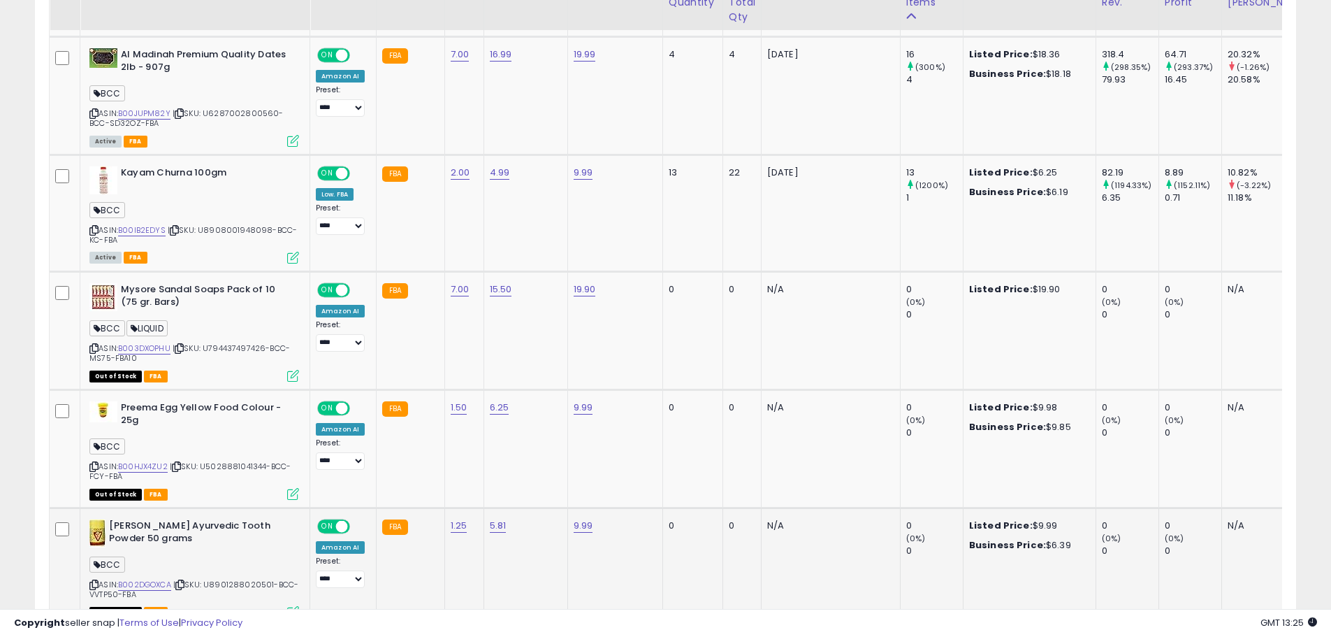
scroll to position [1069, 0]
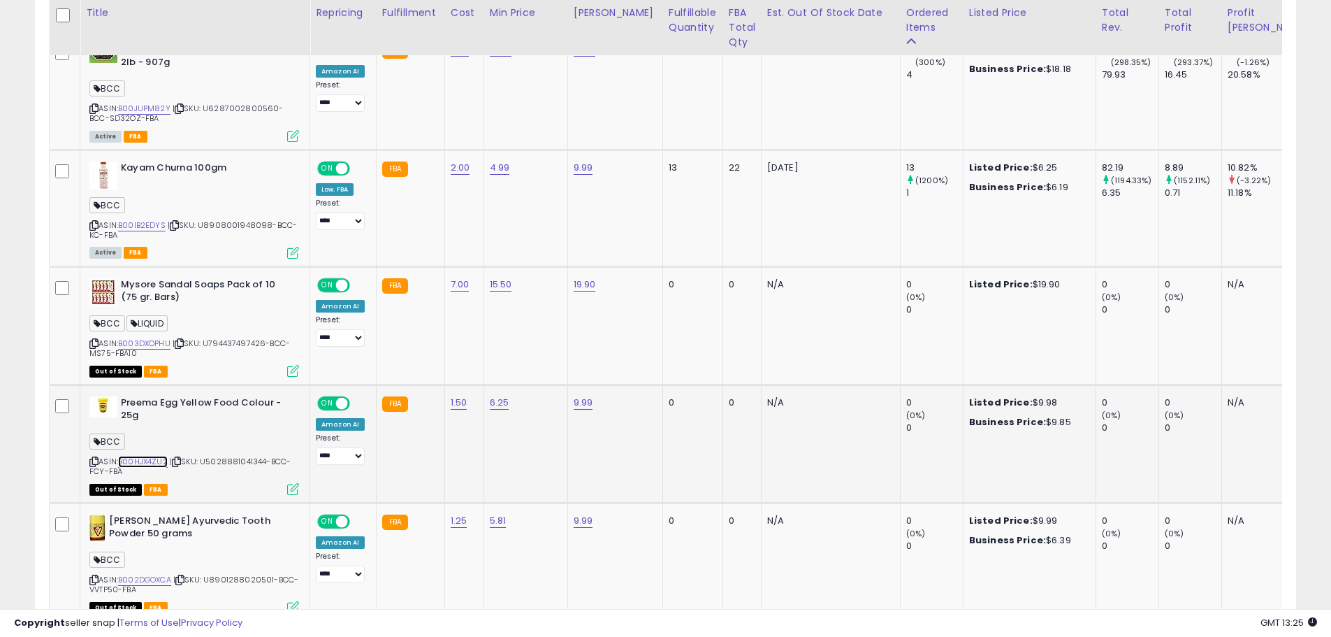
click at [158, 456] on link "B00HJX4ZU2" at bounding box center [143, 462] width 50 height 12
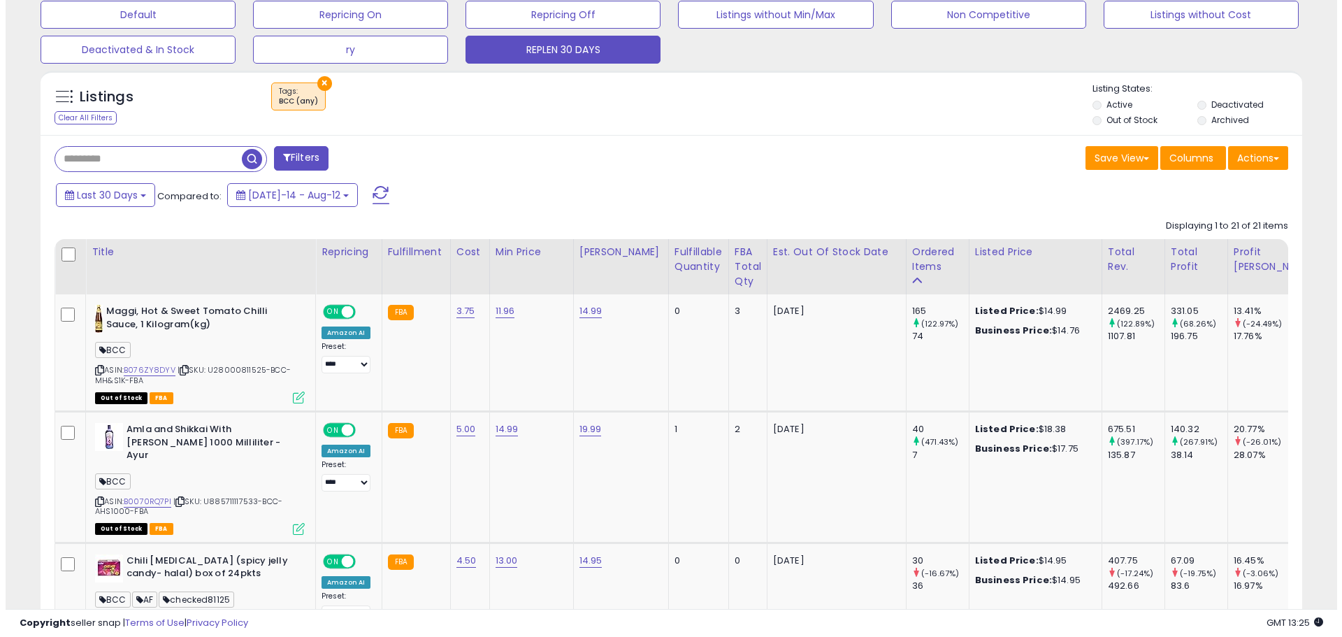
scroll to position [90, 0]
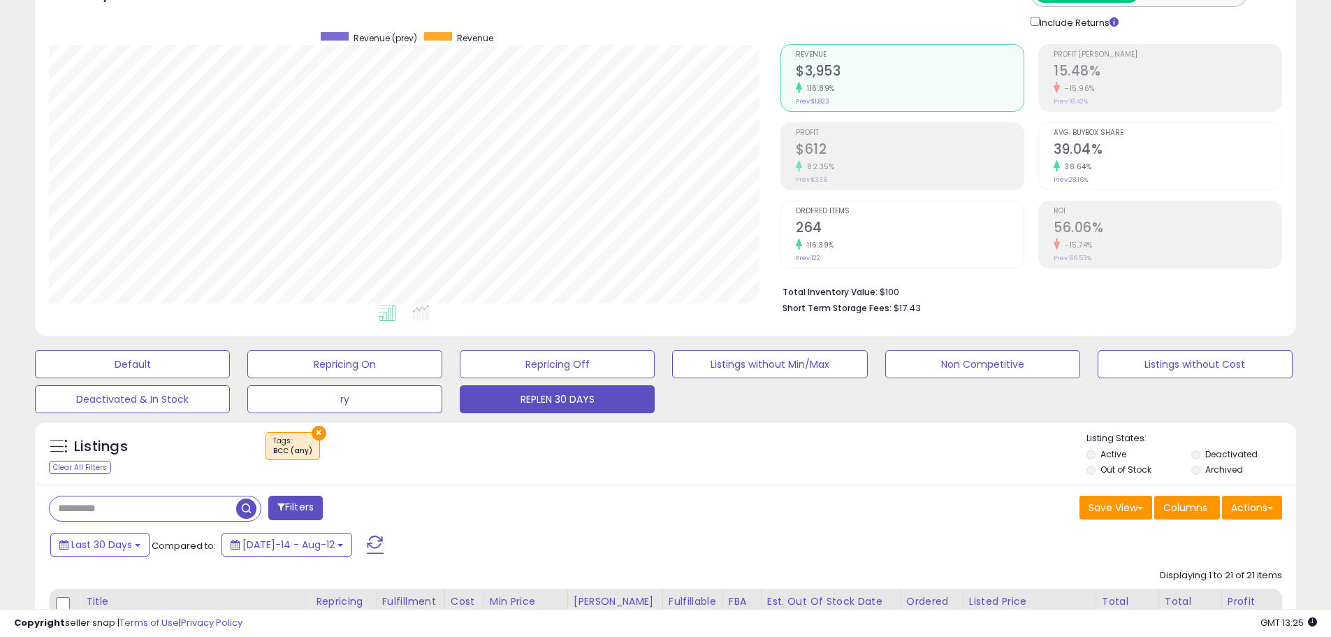
click at [313, 433] on button "×" at bounding box center [319, 433] width 15 height 15
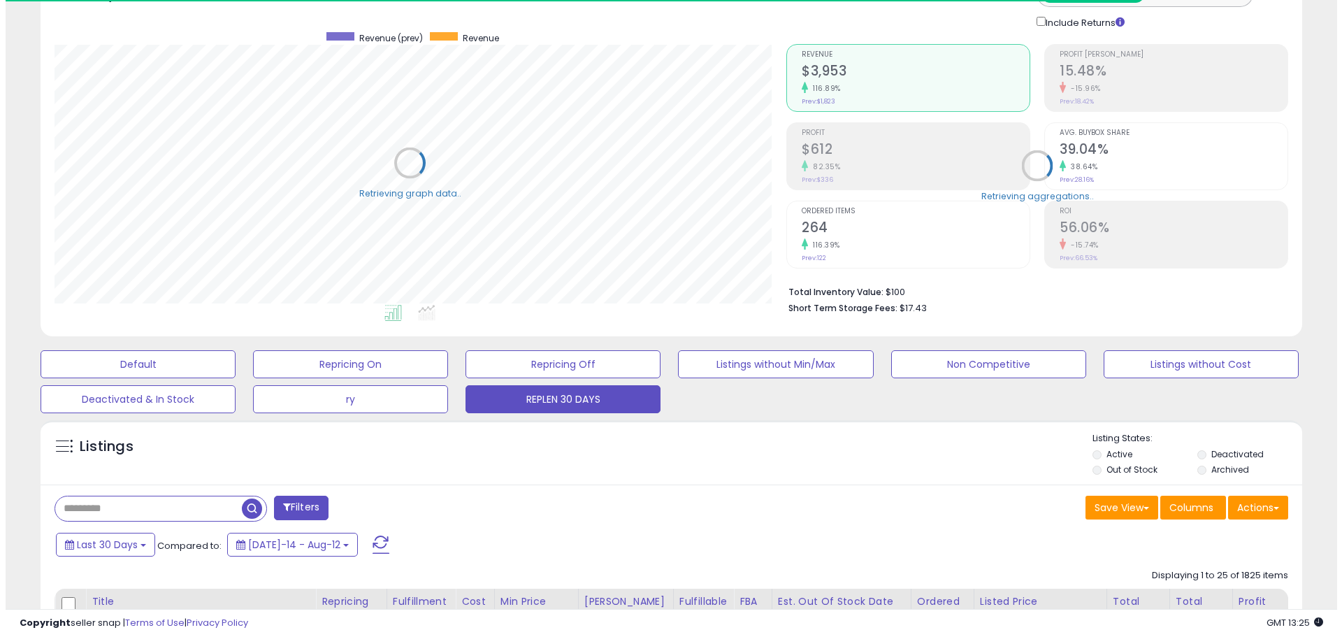
scroll to position [698632, 698187]
click at [135, 503] on input "text" at bounding box center [143, 508] width 187 height 24
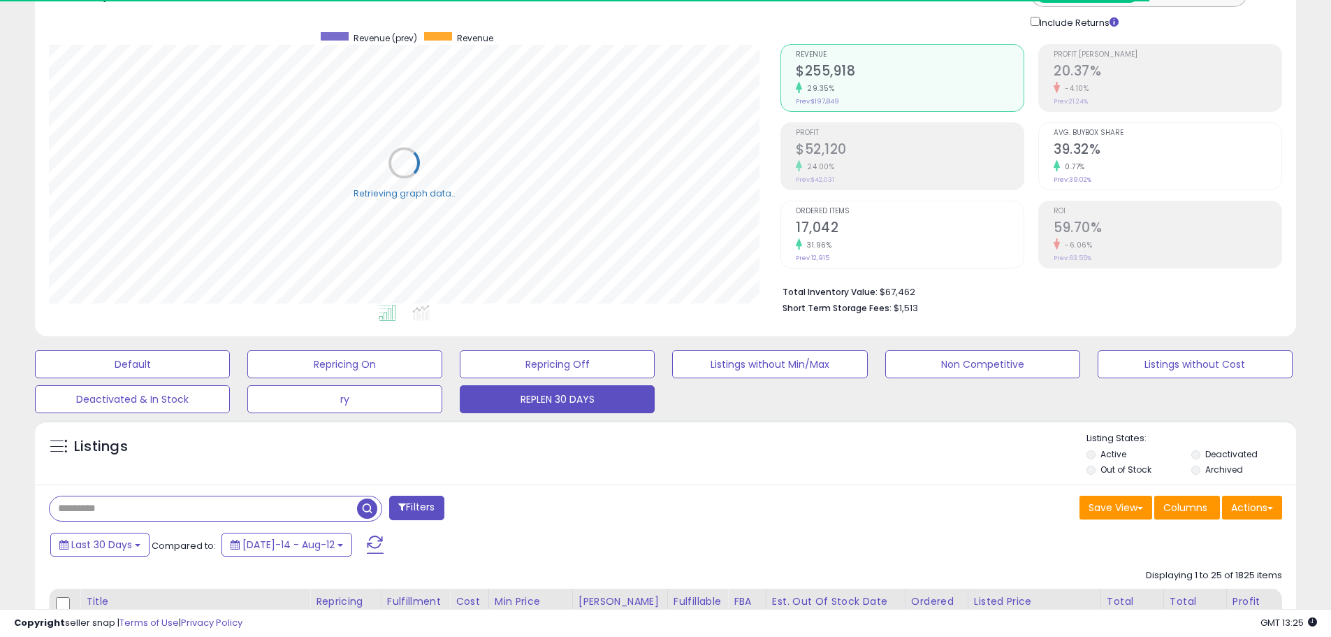
paste input "**********"
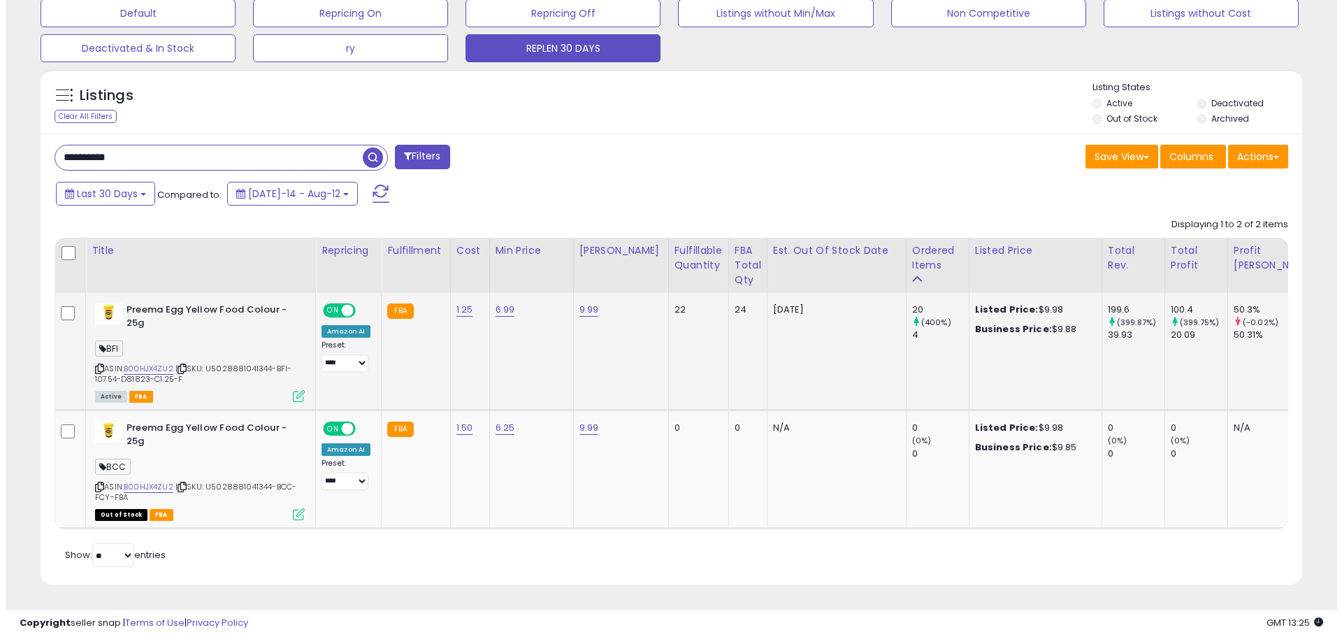
scroll to position [287, 732]
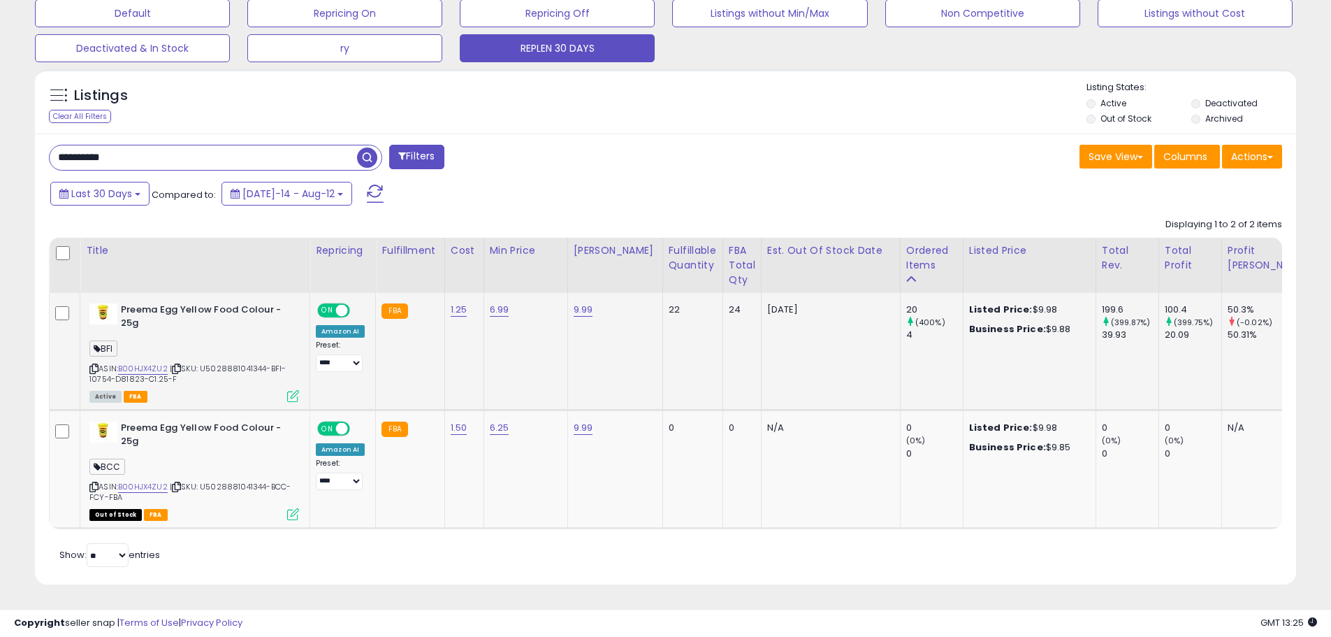
type input "**********"
click at [296, 390] on icon at bounding box center [293, 396] width 12 height 12
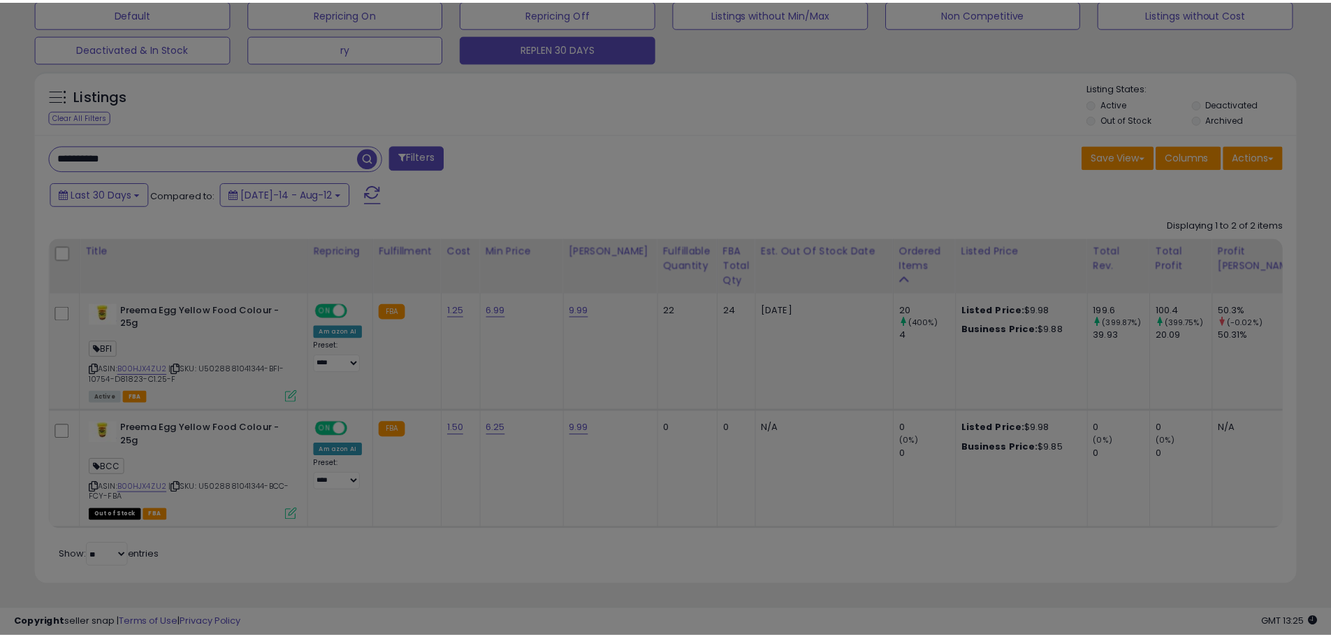
scroll to position [287, 738]
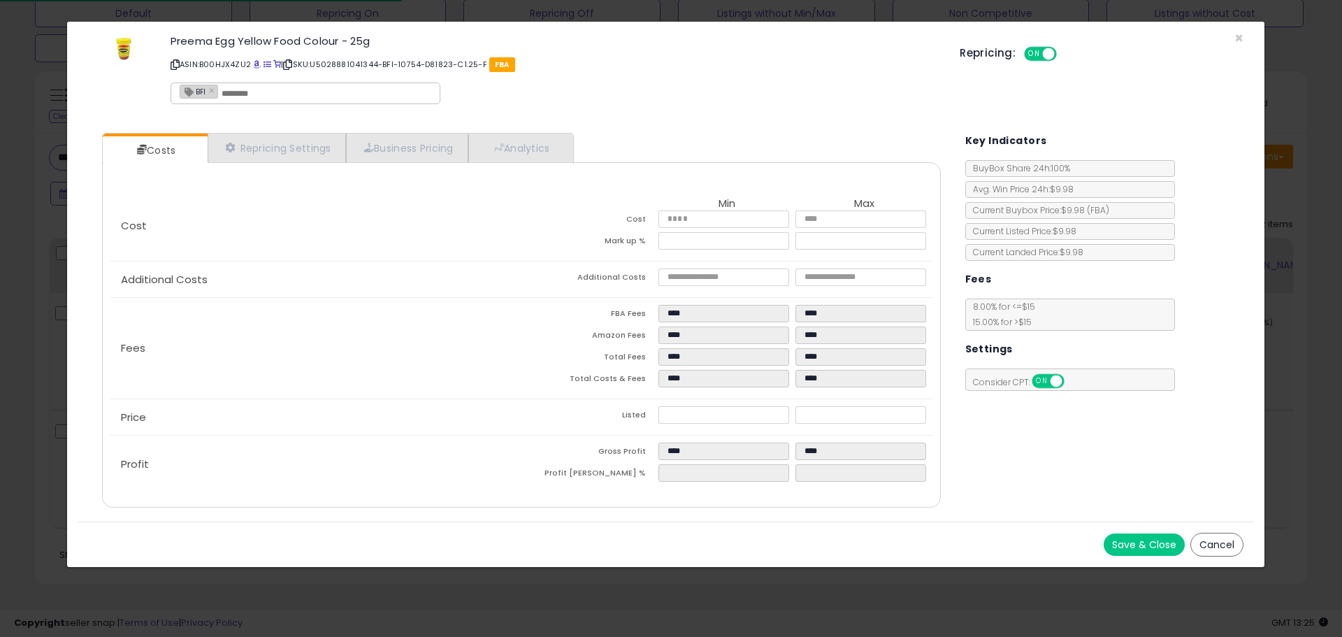
click at [291, 99] on div "BFI ×" at bounding box center [306, 93] width 270 height 22
type input "***"
type input "********"
click at [1170, 546] on button "Save & Close" at bounding box center [1144, 544] width 81 height 22
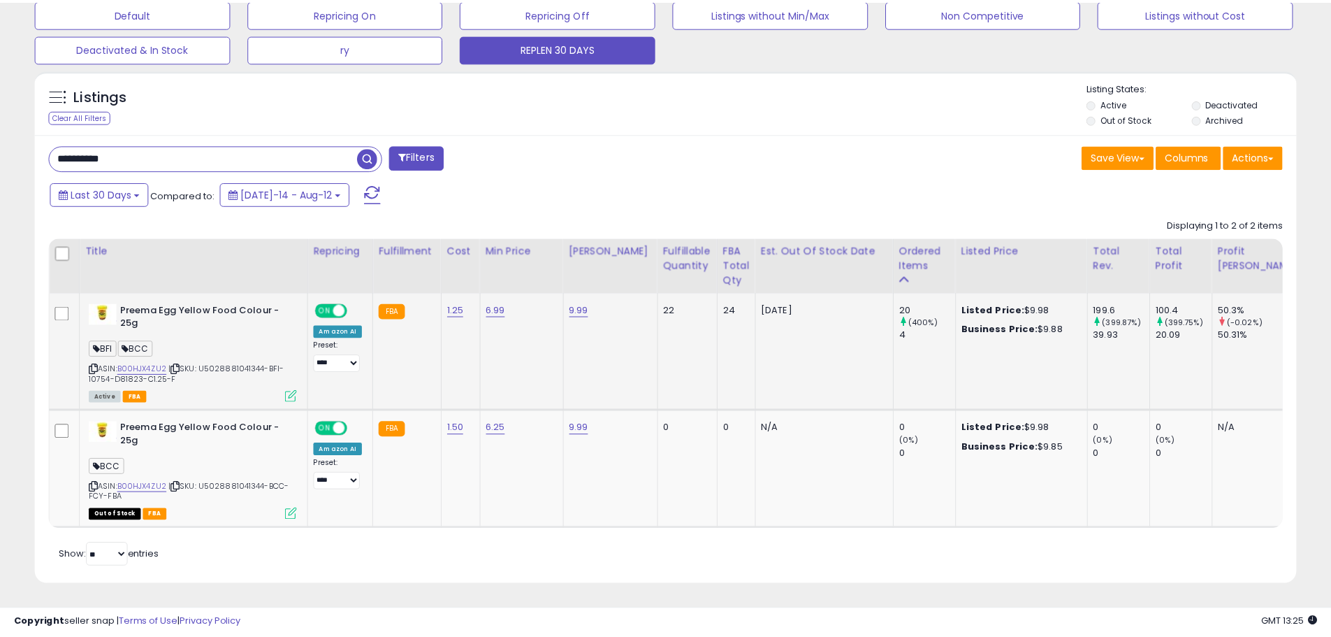
scroll to position [698632, 698187]
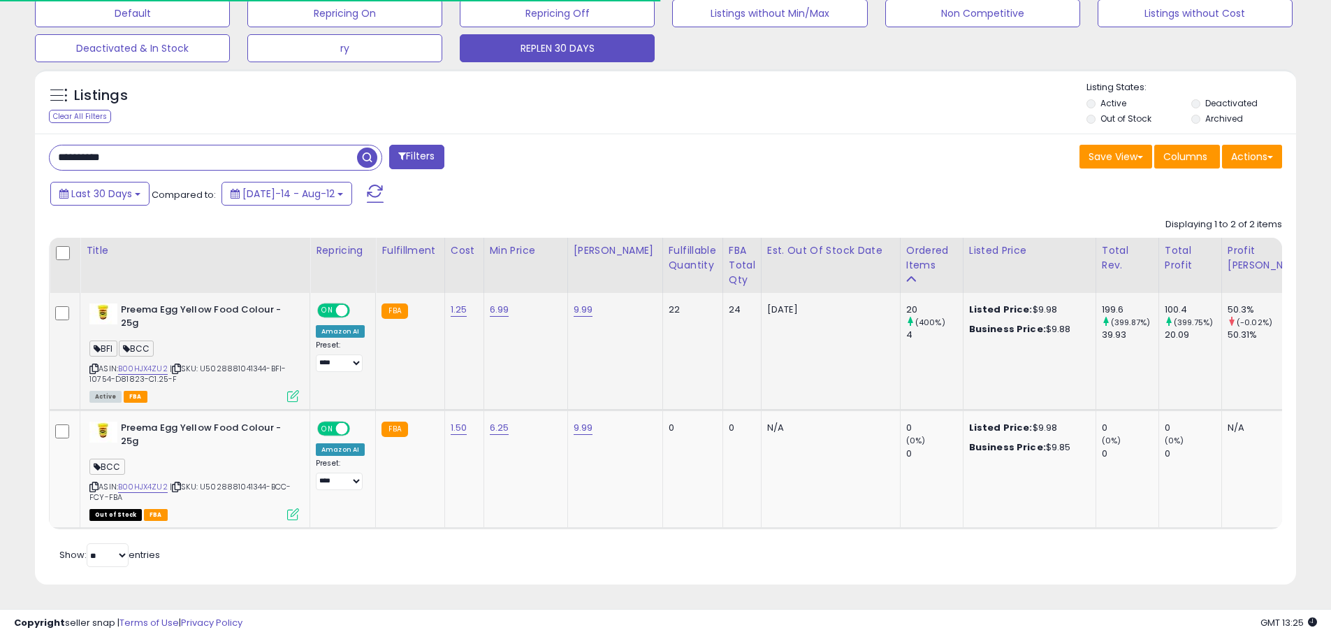
click at [136, 340] on span "BCC" at bounding box center [137, 348] width 36 height 16
copy span "BCC"
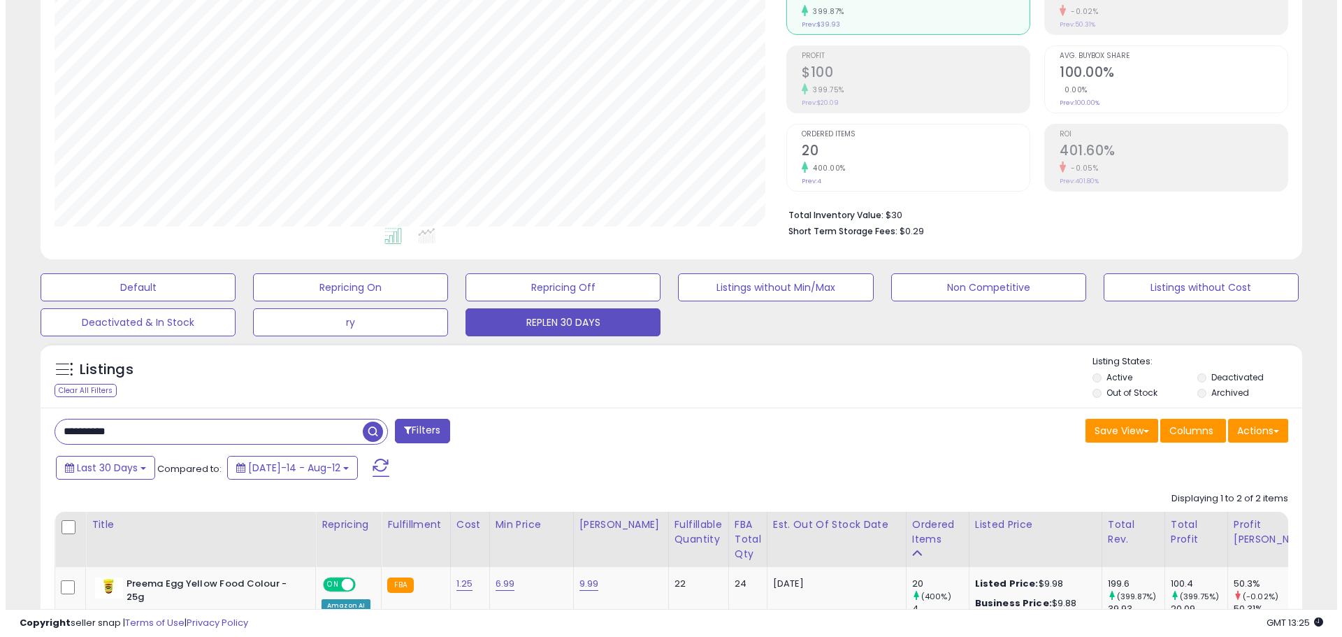
scroll to position [102, 0]
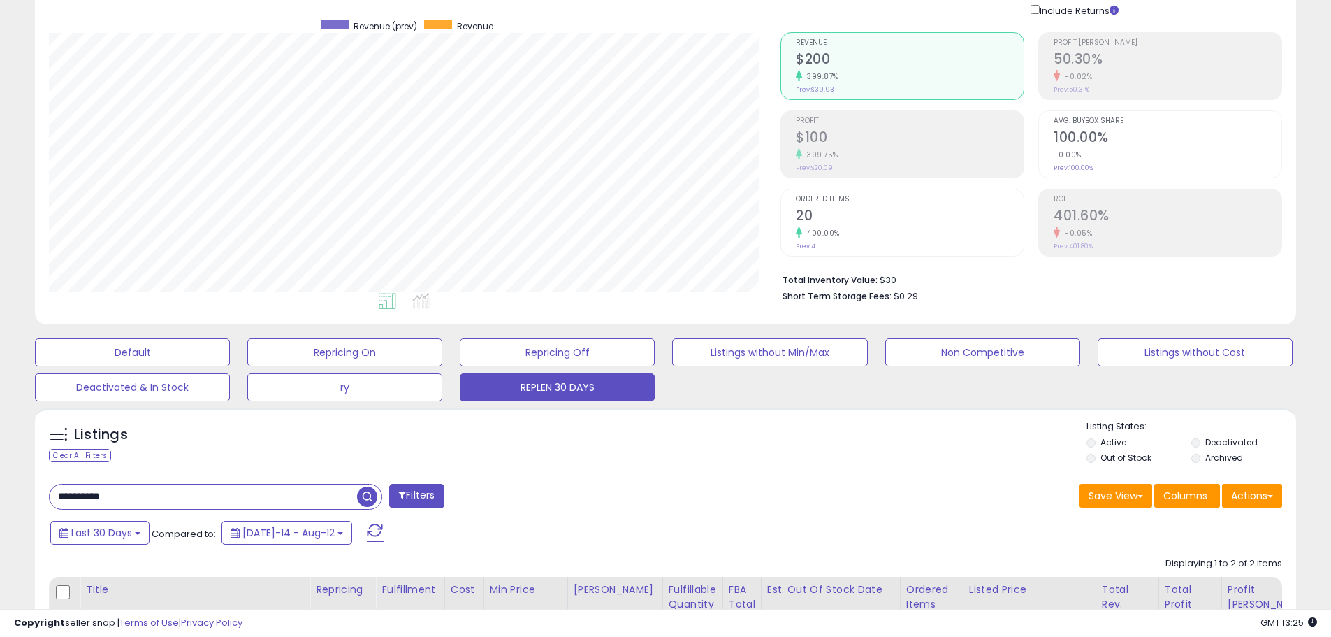
click at [404, 493] on span at bounding box center [402, 495] width 8 height 10
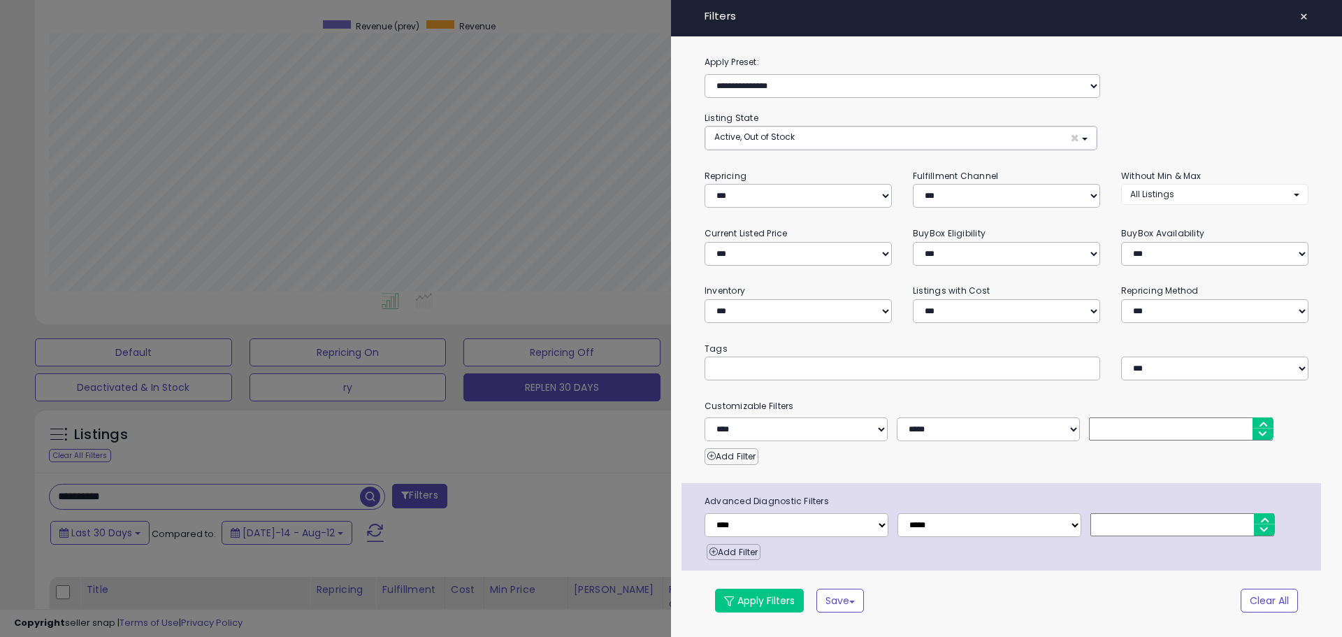
click at [775, 365] on input "text" at bounding box center [819, 368] width 210 height 14
paste input "***"
type input "***"
click at [779, 611] on button "Apply Filters" at bounding box center [759, 600] width 89 height 24
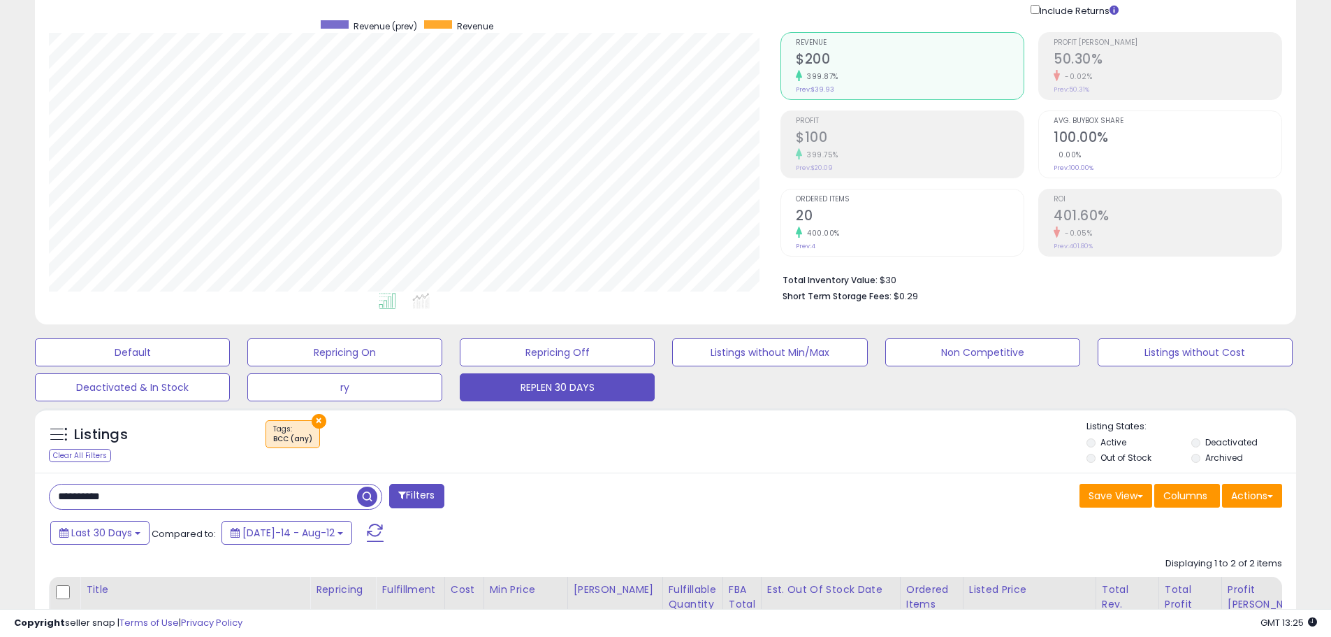
scroll to position [452, 0]
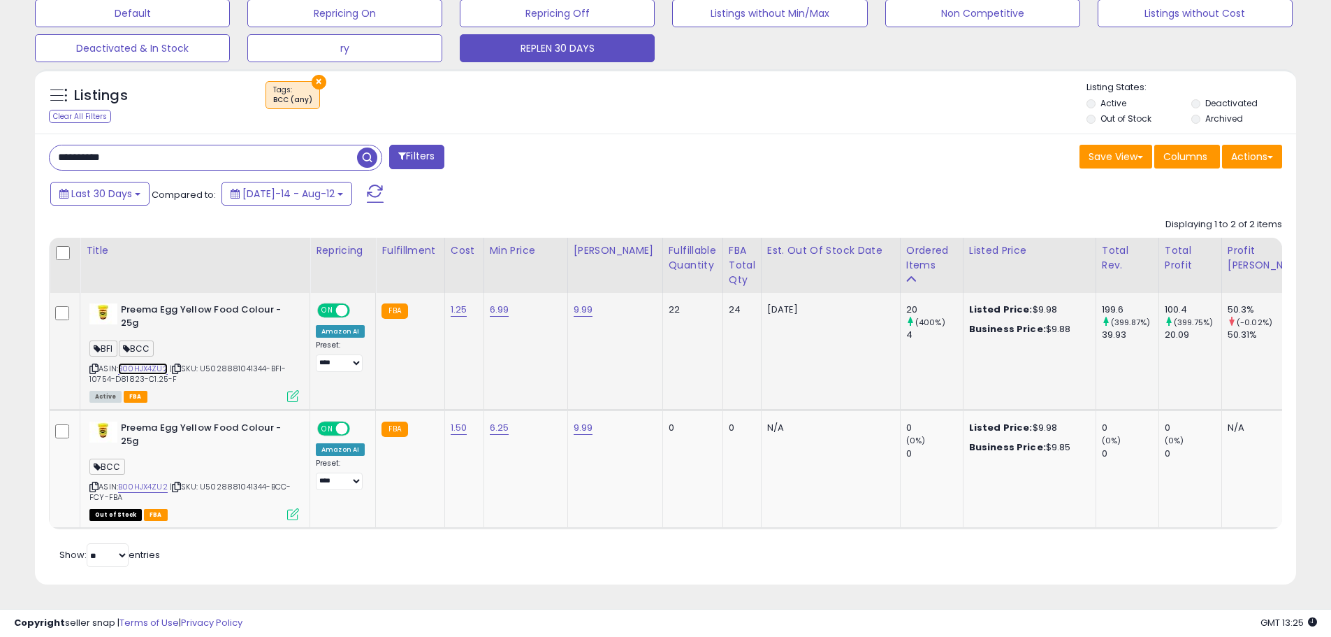
click at [146, 363] on link "B00HJX4ZU2" at bounding box center [143, 369] width 50 height 12
drag, startPoint x: 156, startPoint y: 147, endPoint x: -215, endPoint y: 99, distance: 373.6
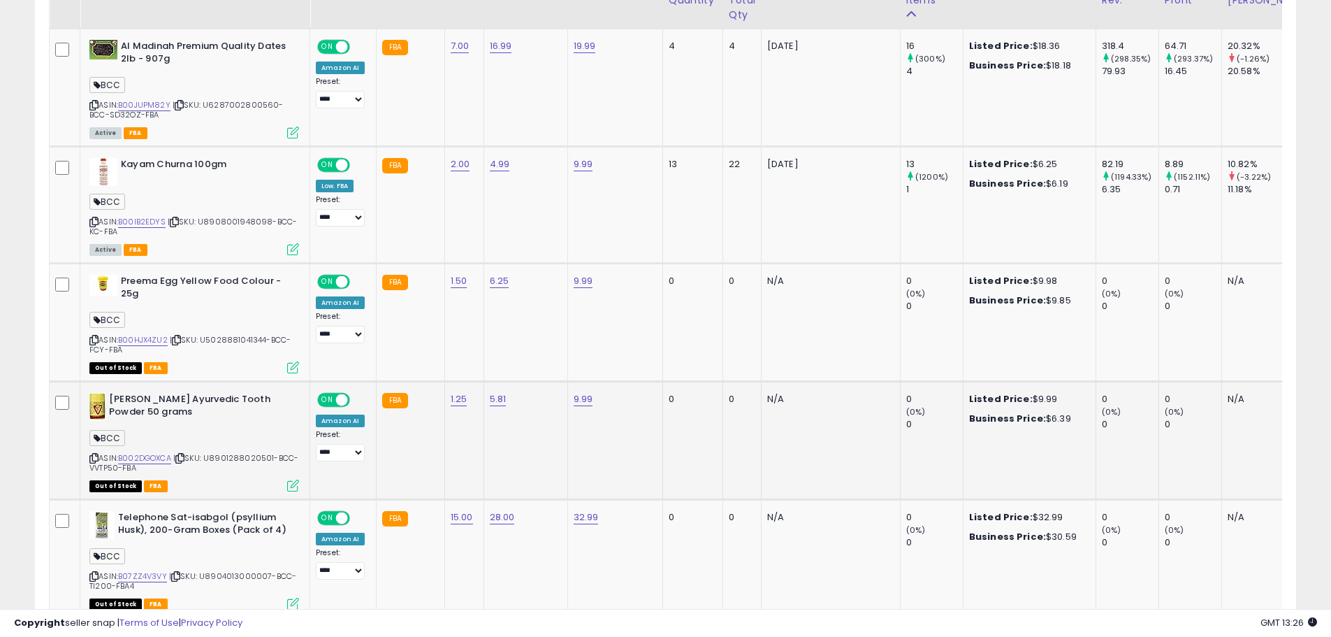
scroll to position [1194, 0]
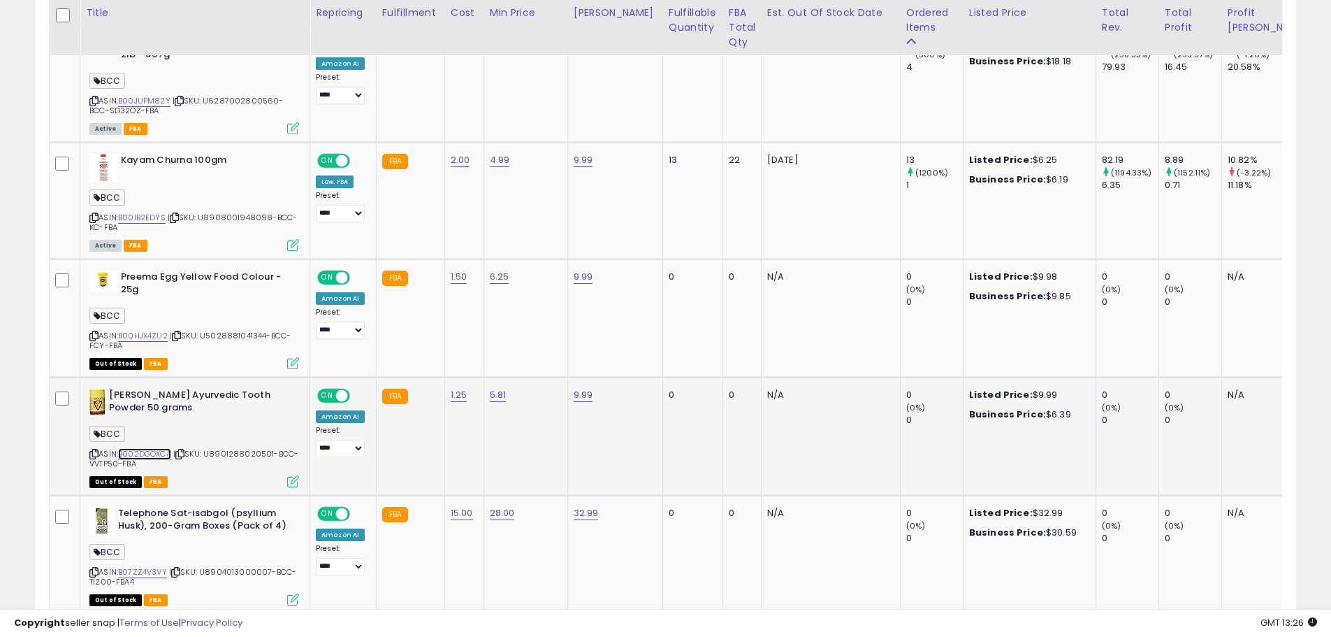
click at [152, 448] on link "B002DGOXCA" at bounding box center [144, 454] width 53 height 12
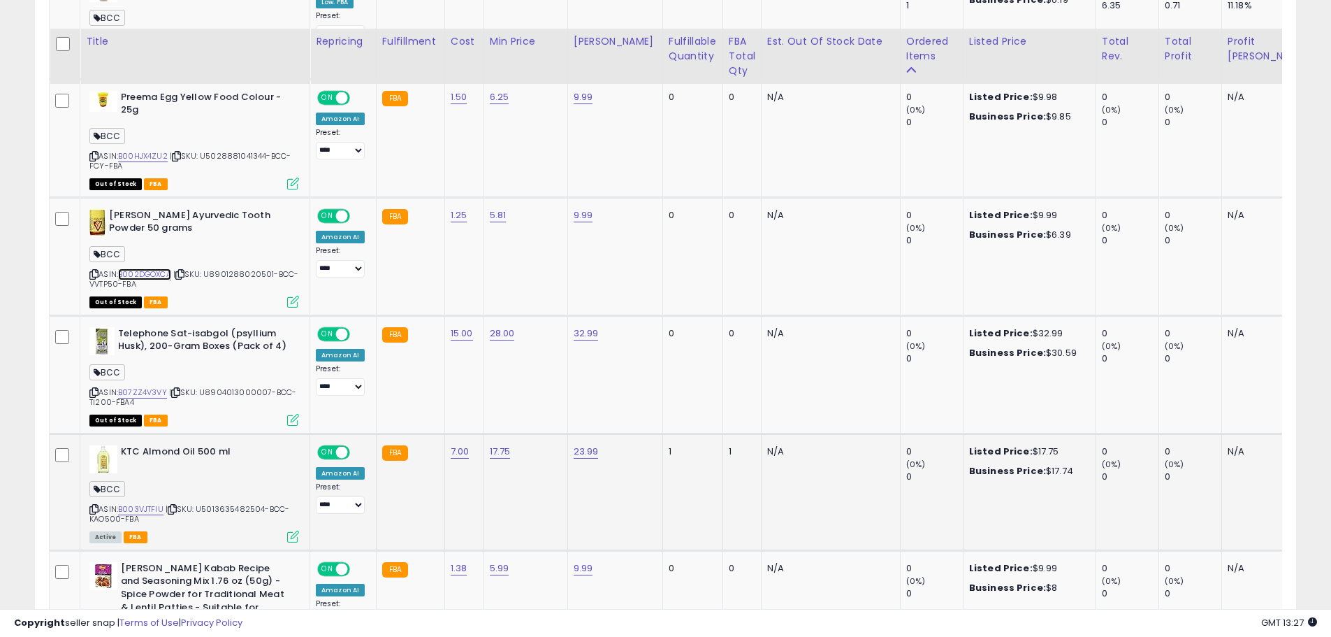
scroll to position [1404, 0]
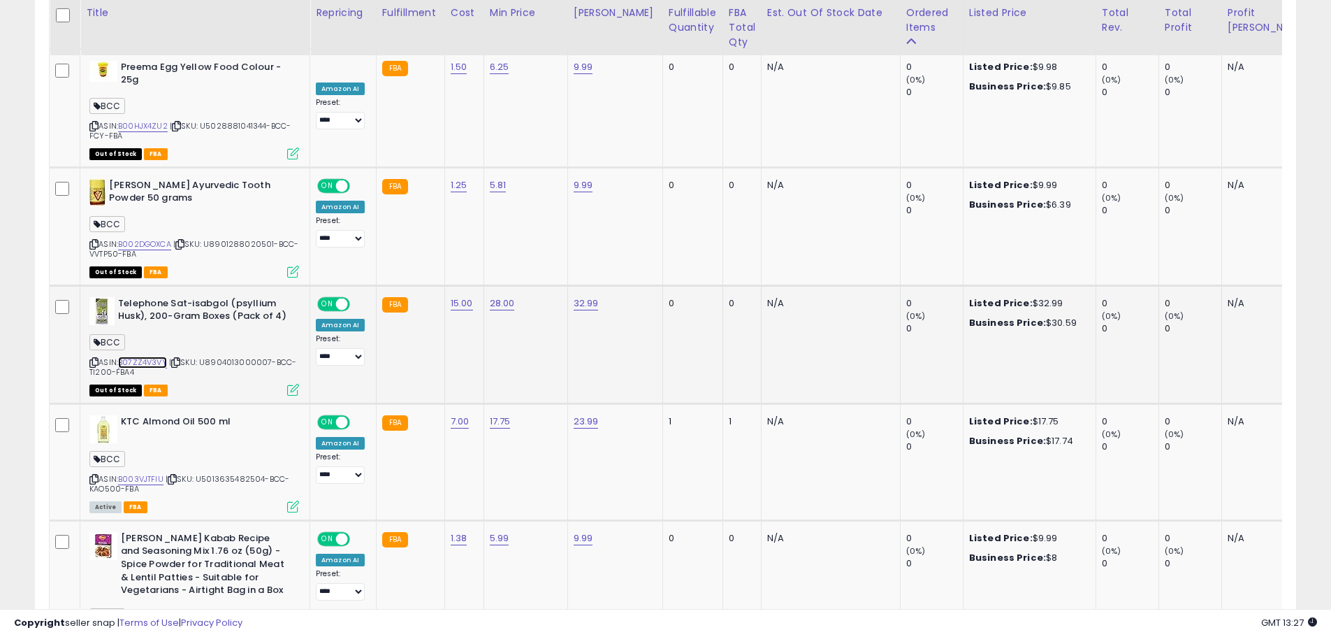
click at [142, 356] on link "B07ZZ4V3VY" at bounding box center [142, 362] width 49 height 12
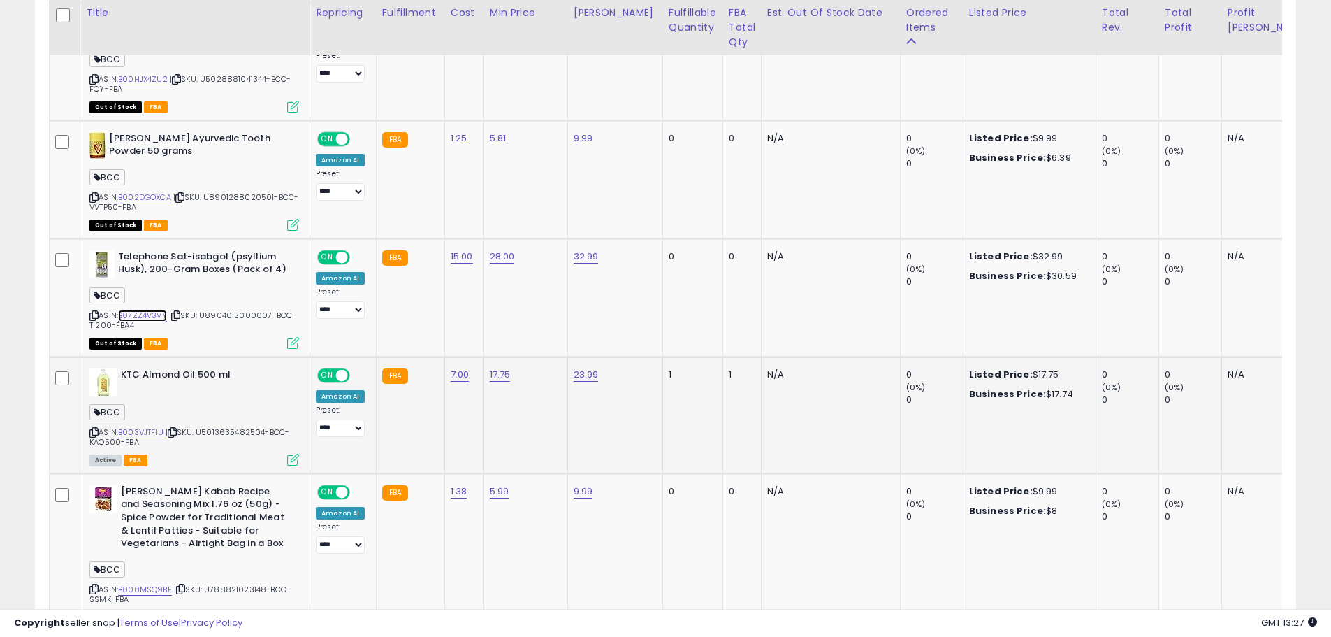
scroll to position [1474, 0]
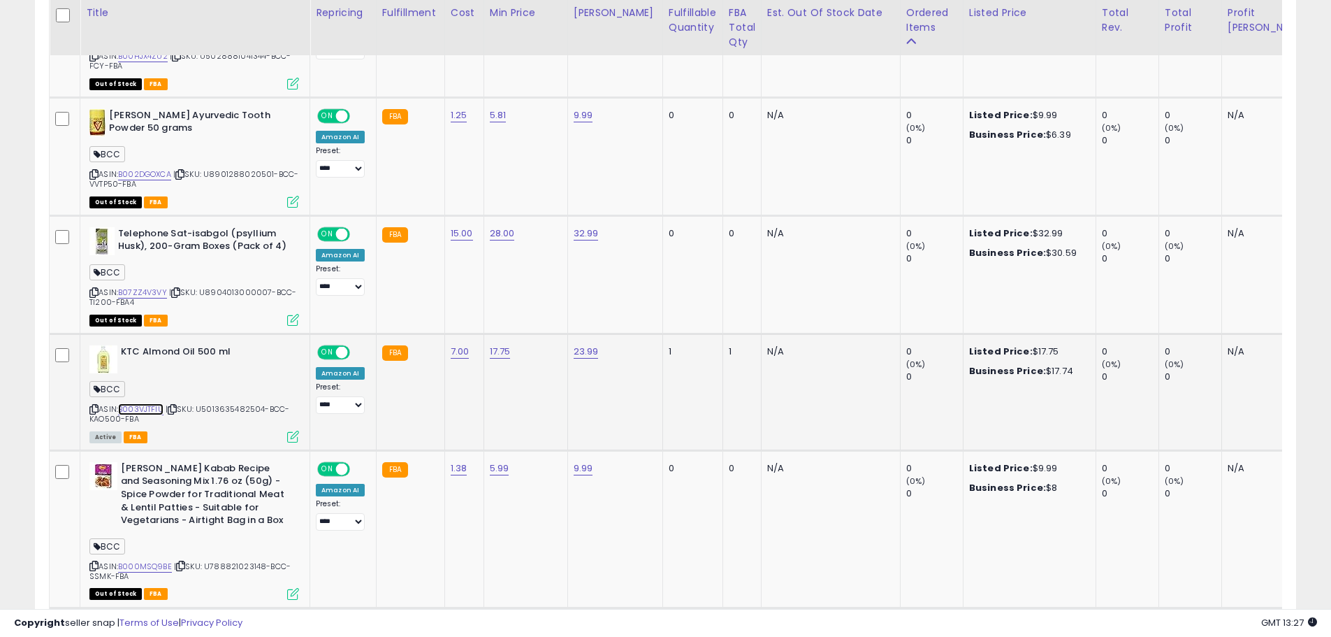
click at [128, 403] on link "B003VJTFIU" at bounding box center [140, 409] width 45 height 12
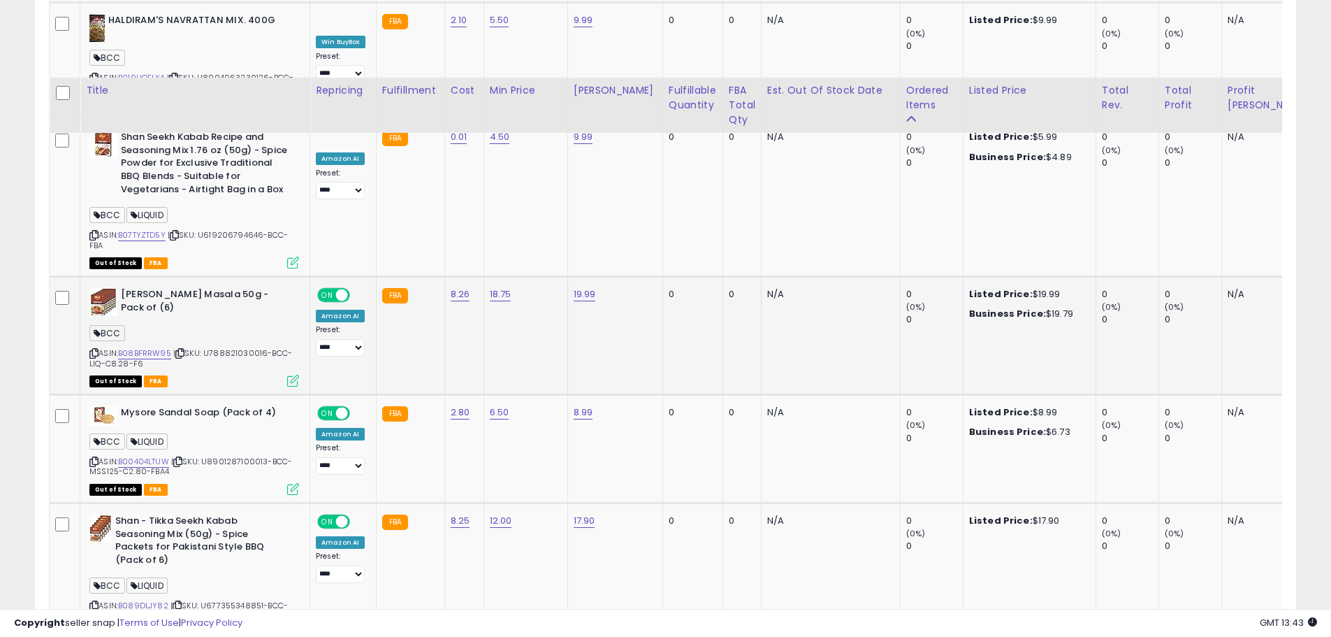
scroll to position [2353, 0]
